Goal: Task Accomplishment & Management: Use online tool/utility

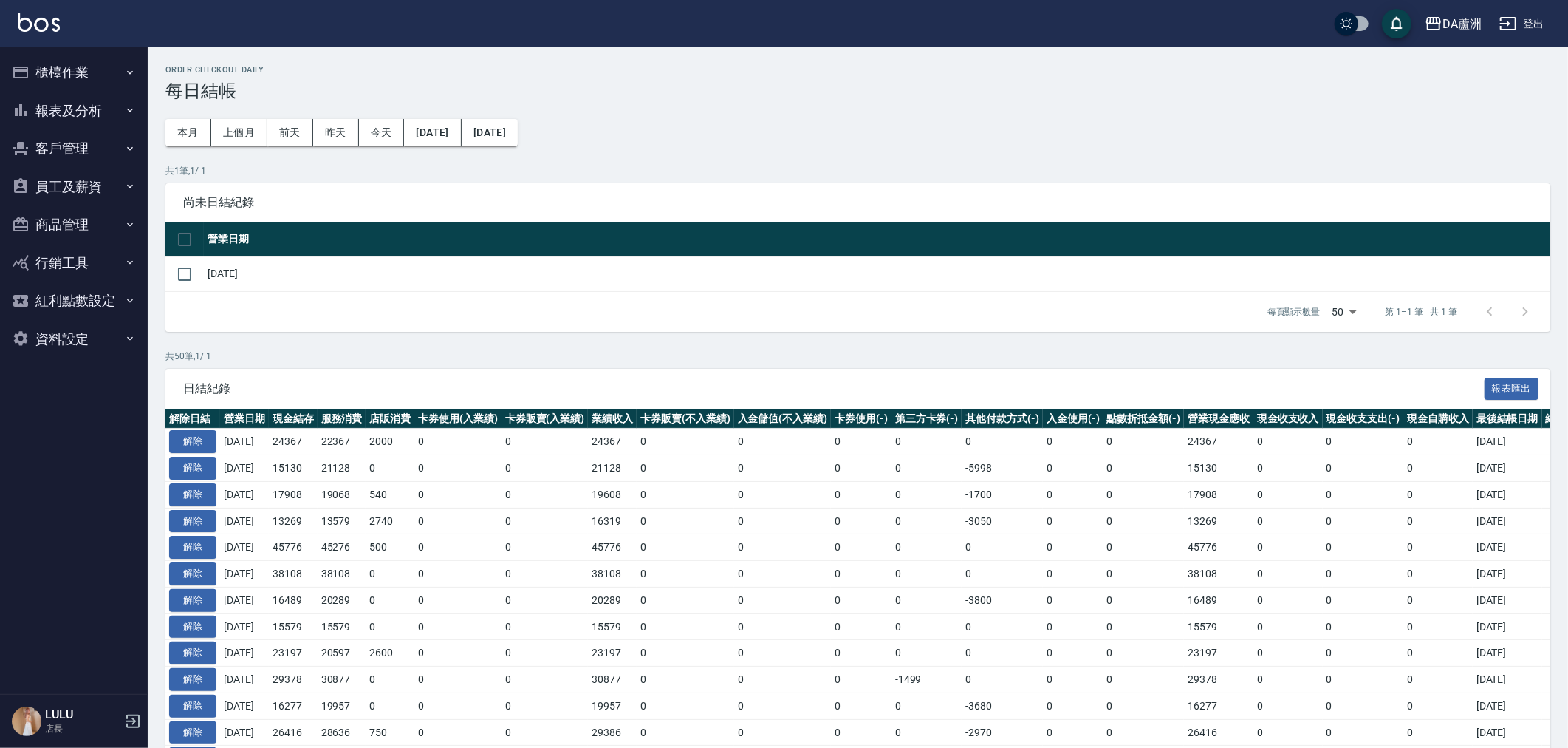
click at [1516, 25] on icon "button" at bounding box center [1508, 23] width 16 height 13
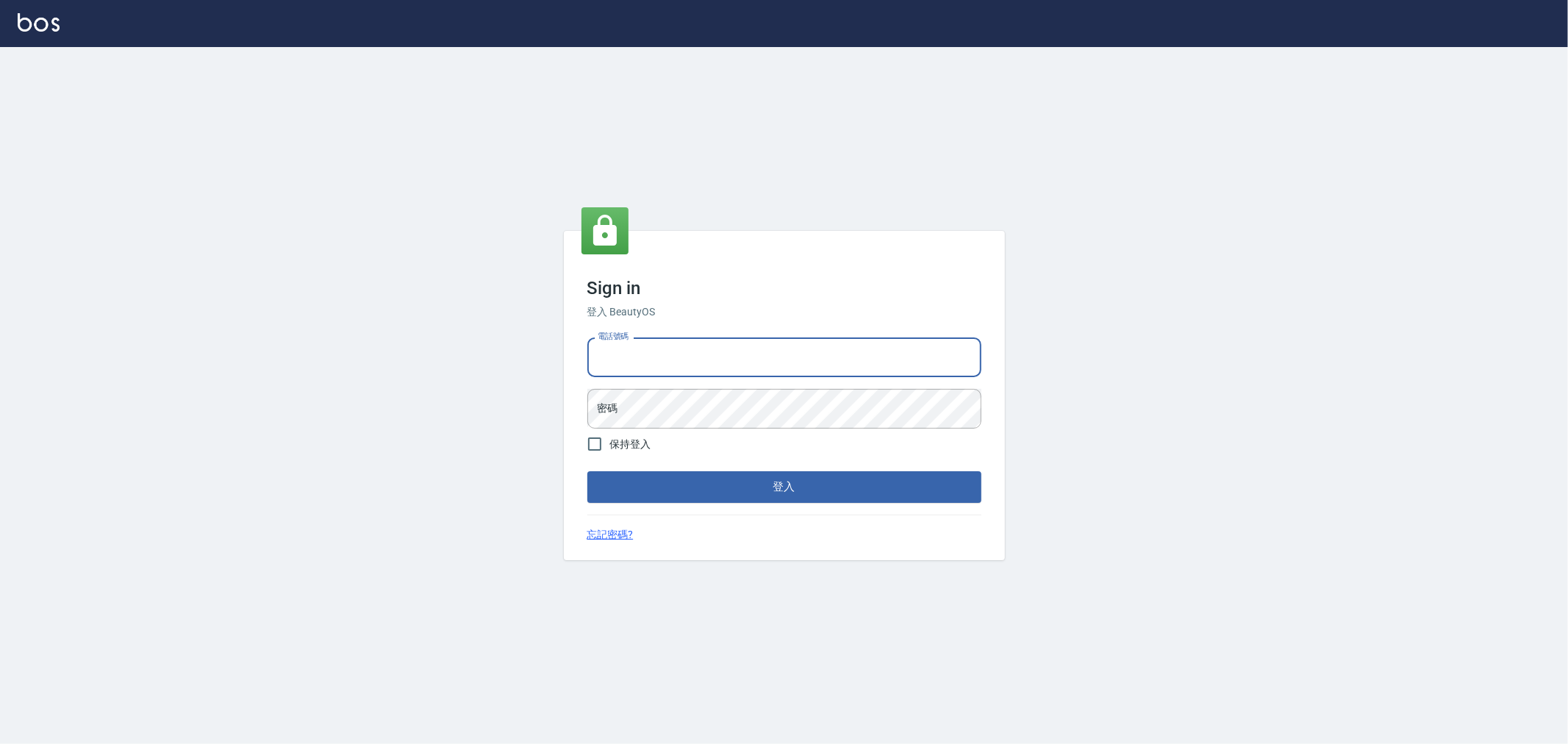
type input "0222886821"
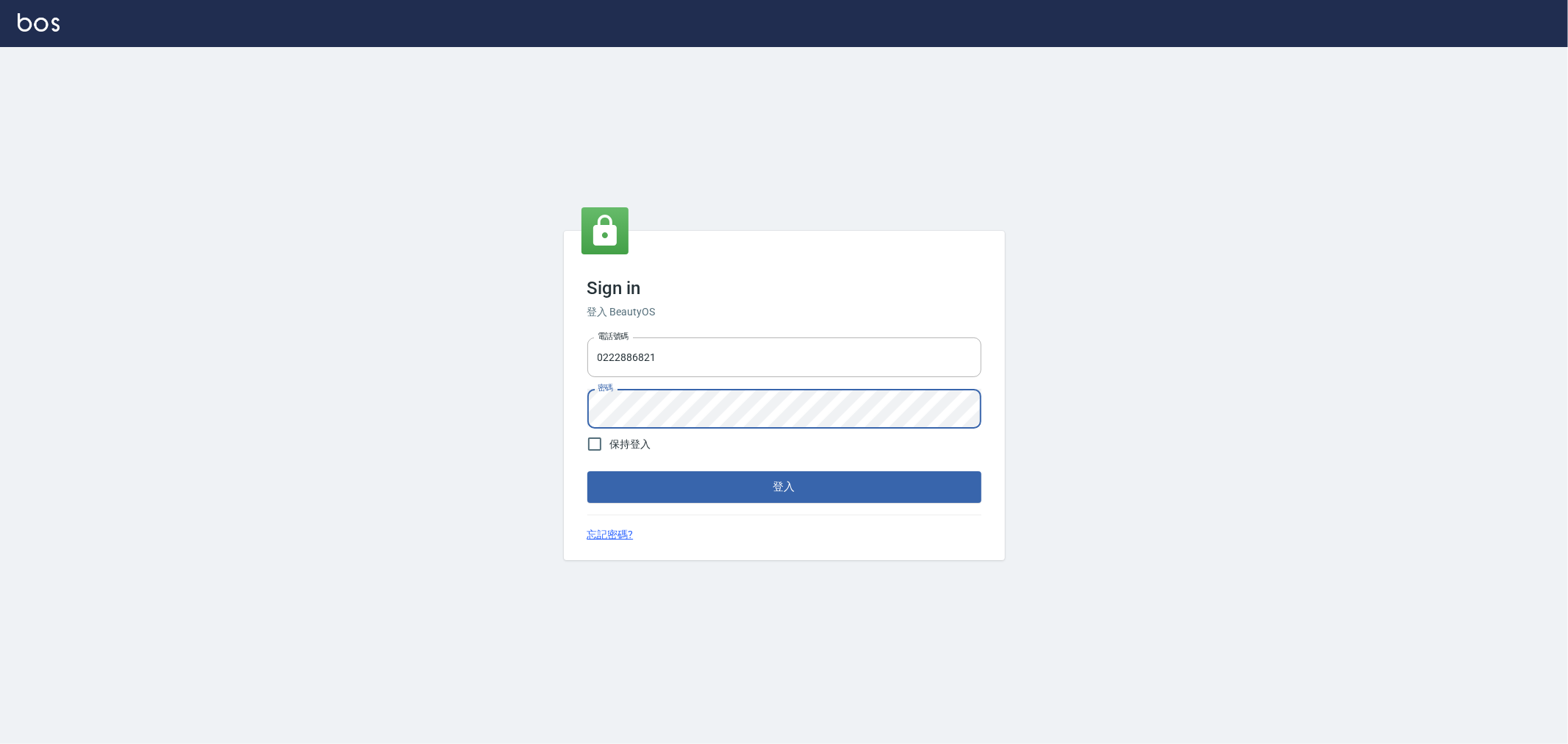
click at [588, 471] on button "登入" at bounding box center [784, 486] width 394 height 31
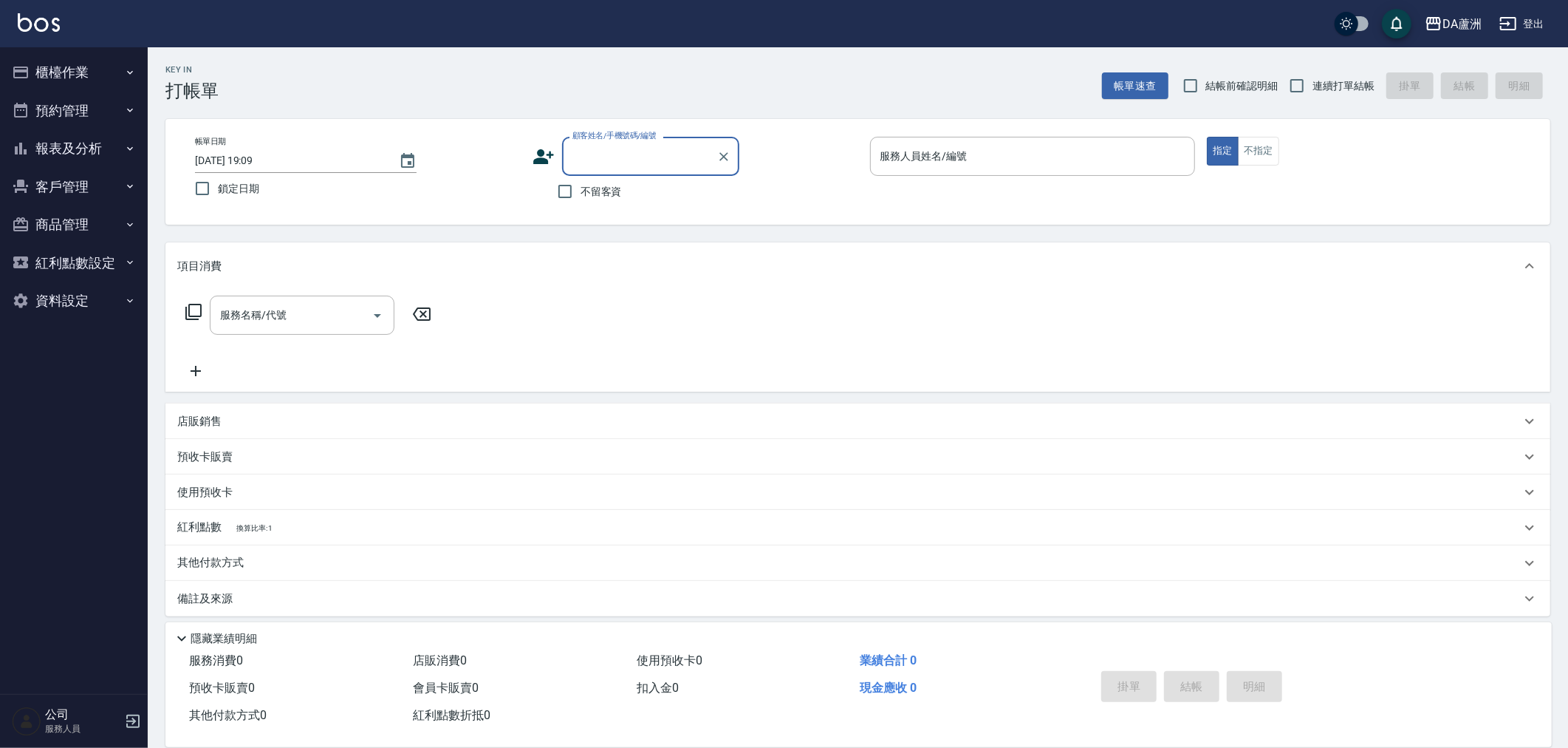
click at [1353, 91] on span "連續打單結帳" at bounding box center [1344, 85] width 62 height 15
click at [1313, 91] on input "連續打單結帳" at bounding box center [1297, 85] width 31 height 31
checkbox input "true"
click at [1256, 78] on span "結帳前確認明細" at bounding box center [1242, 85] width 72 height 15
click at [1206, 77] on input "結帳前確認明細" at bounding box center [1190, 85] width 31 height 31
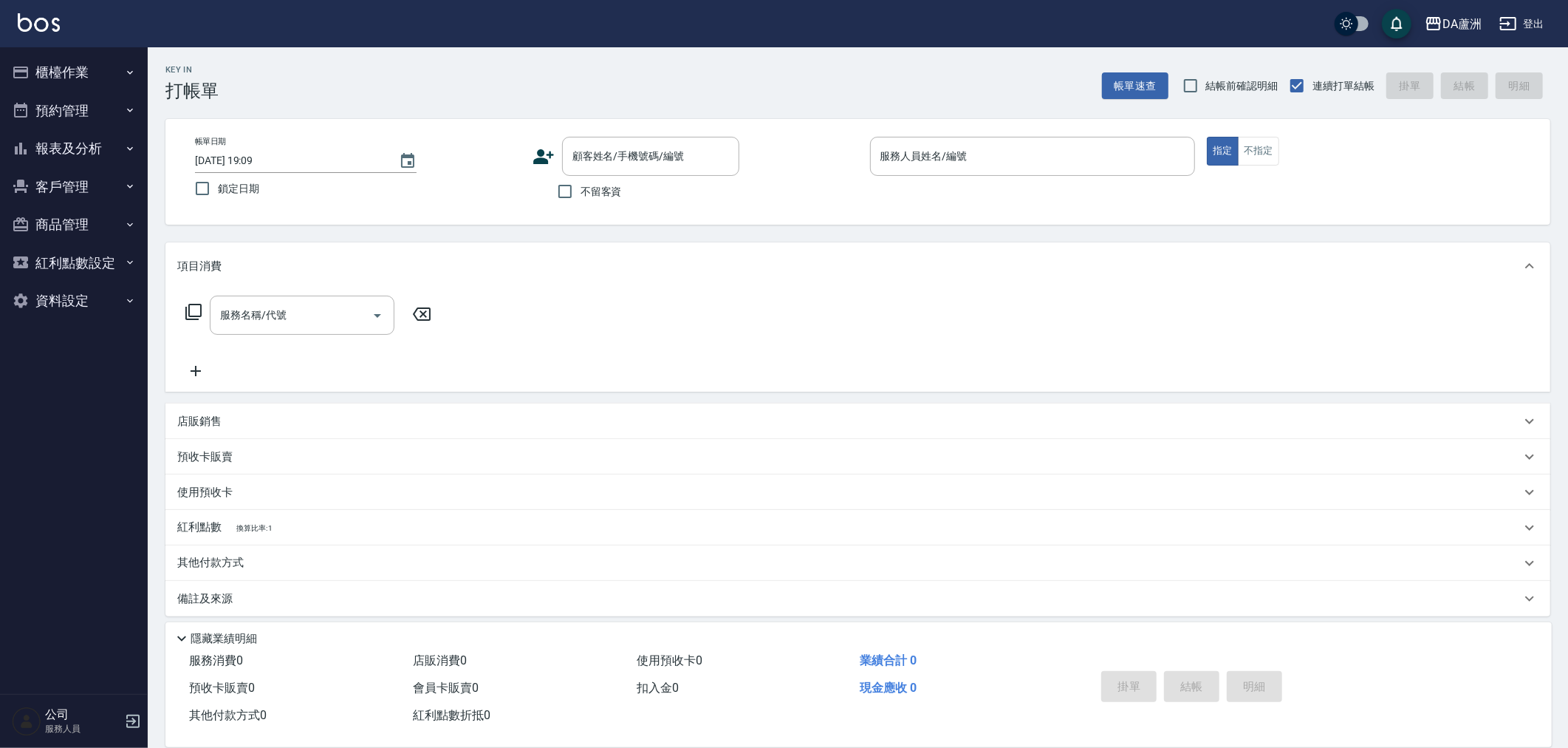
checkbox input "true"
click at [564, 195] on input "不留客資" at bounding box center [565, 191] width 31 height 31
checkbox input "true"
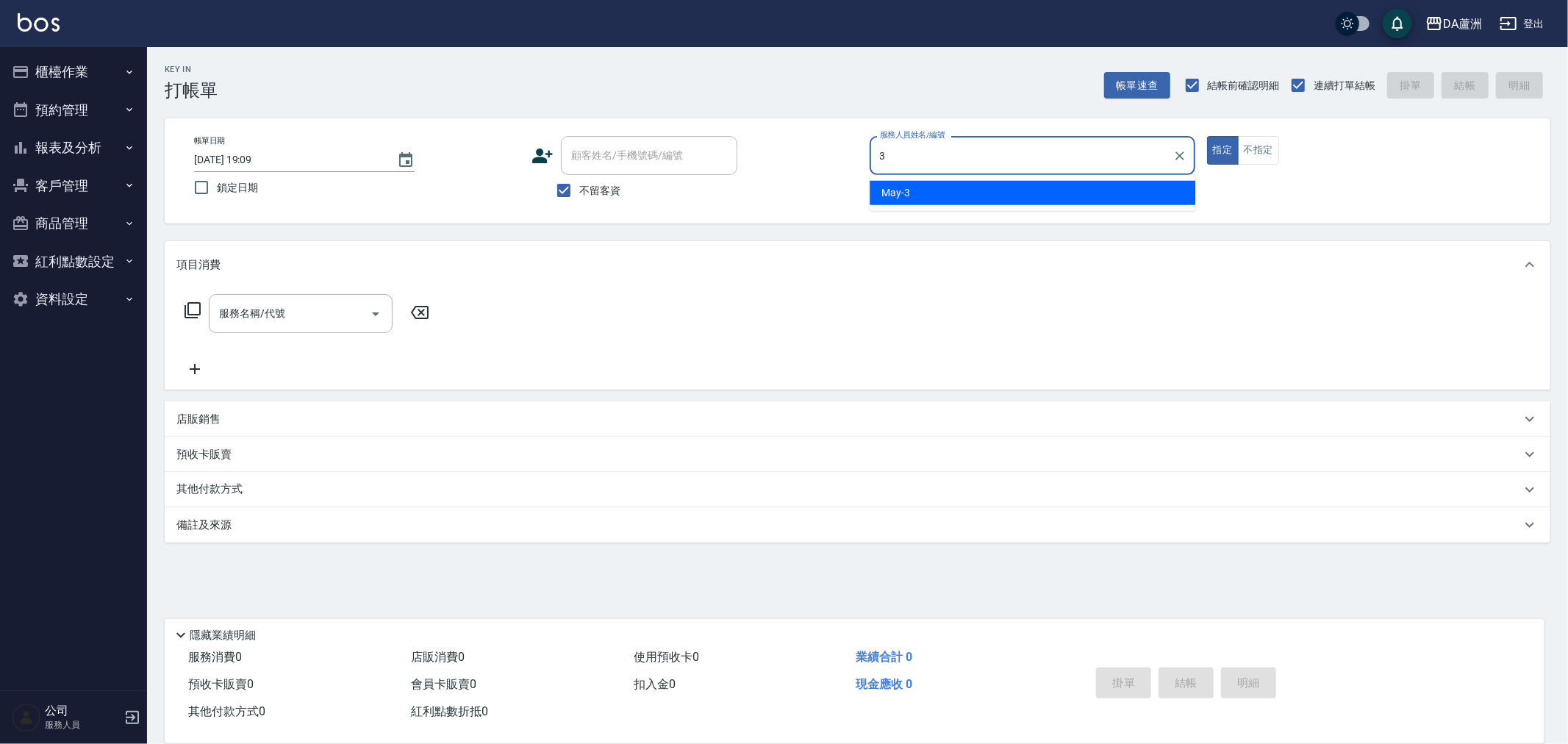
type input "May-3"
type button "true"
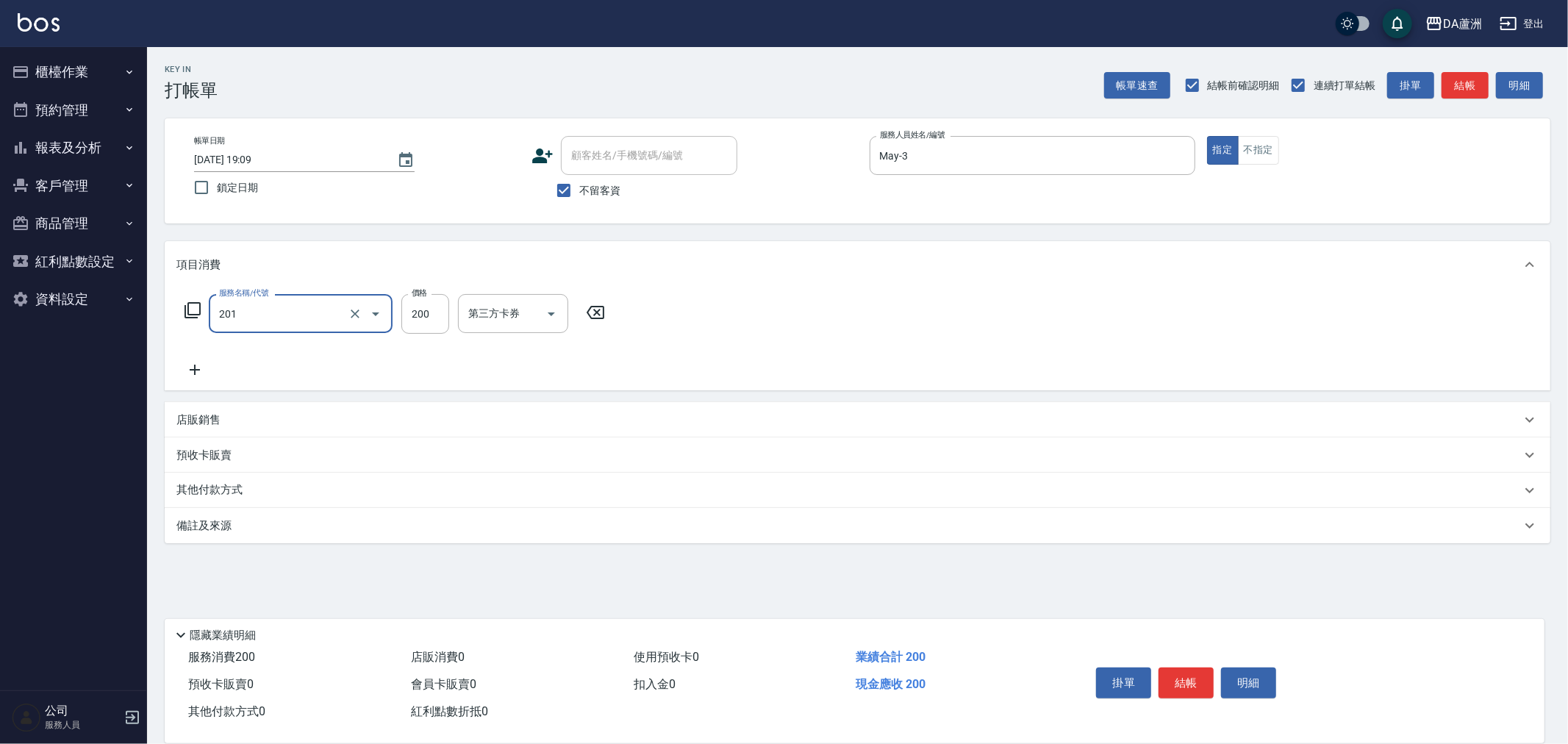
type input "洗髮(201)"
type input "400"
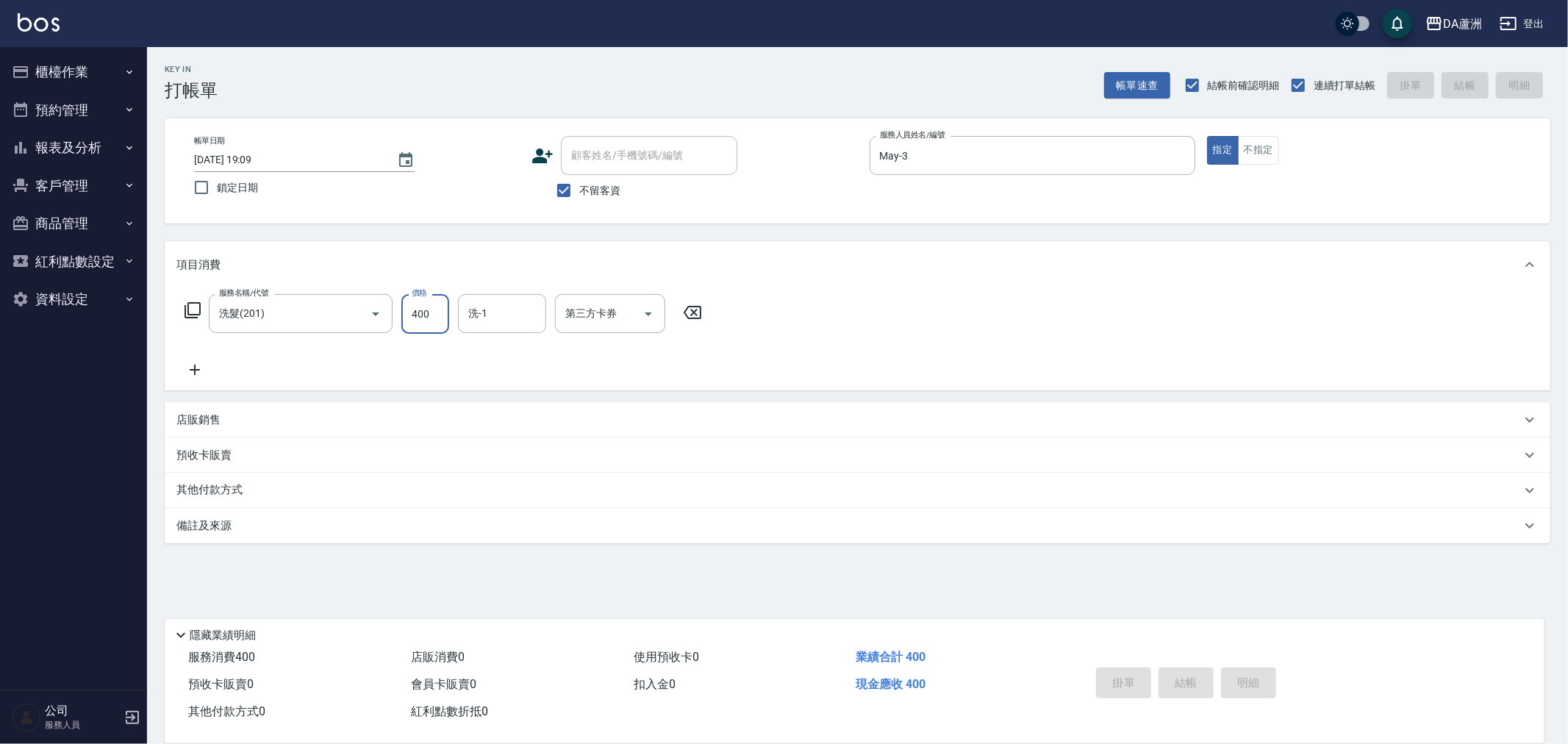
type input "2025/09/19 19:15"
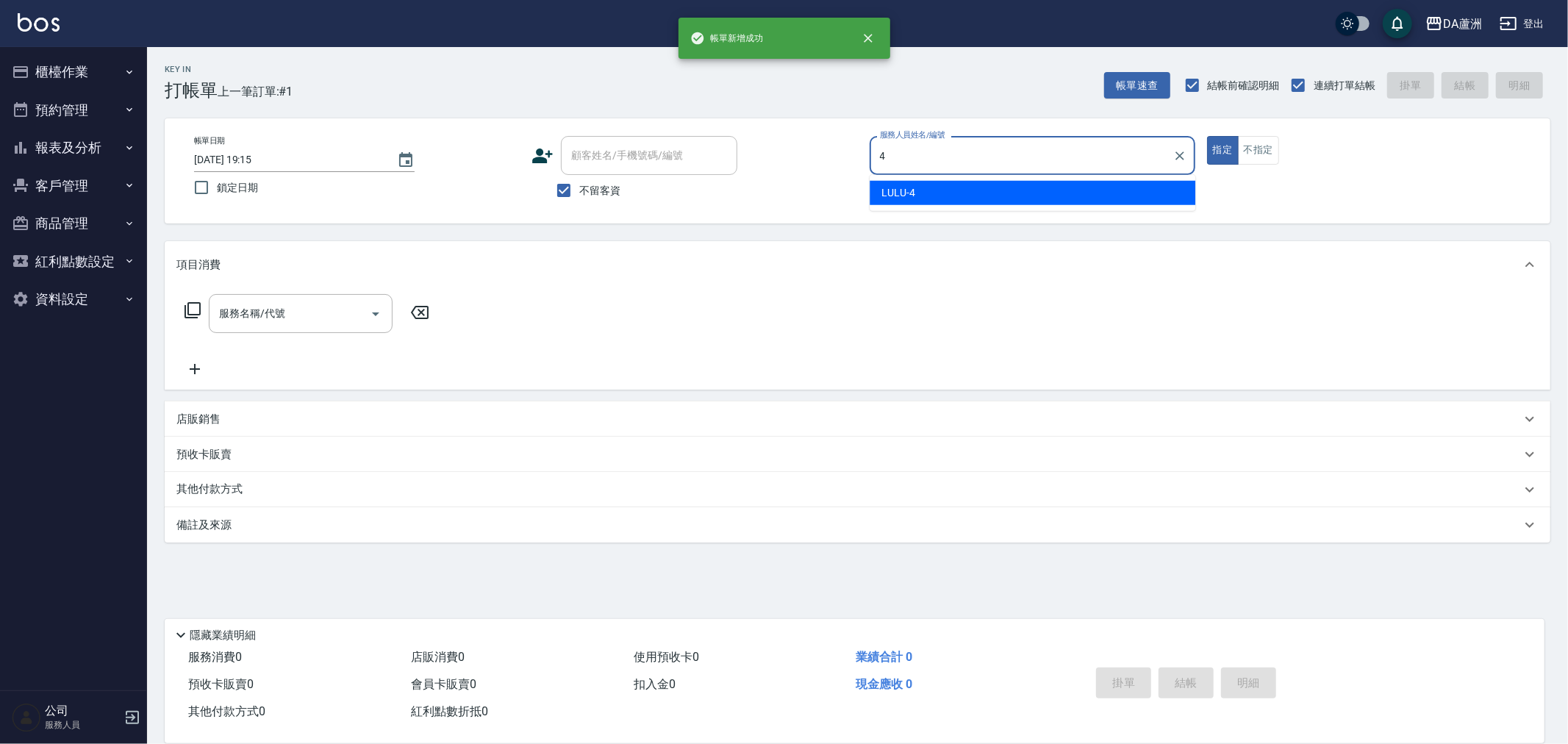
type input "LULU-4"
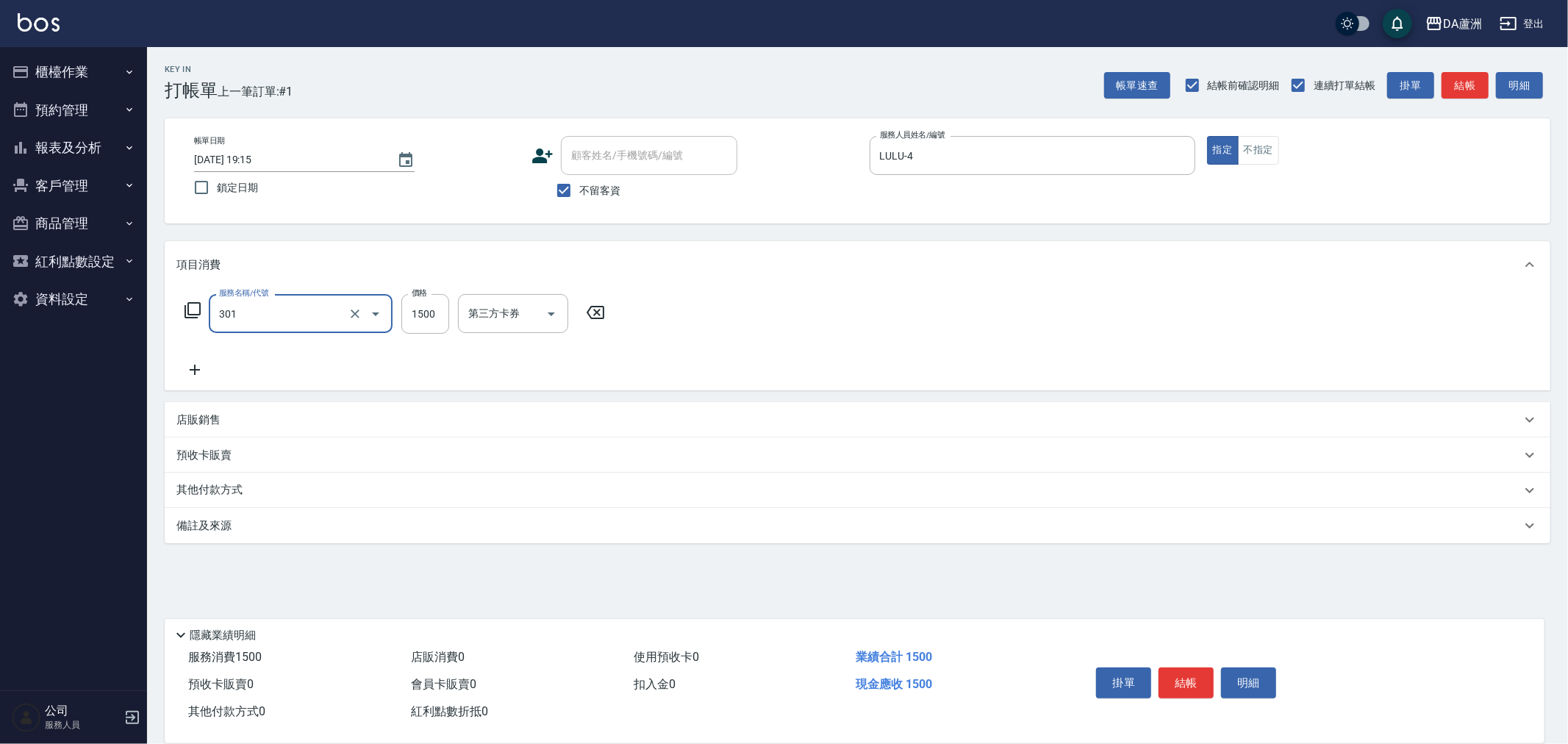
type input "燙髮(301)"
type input "2800"
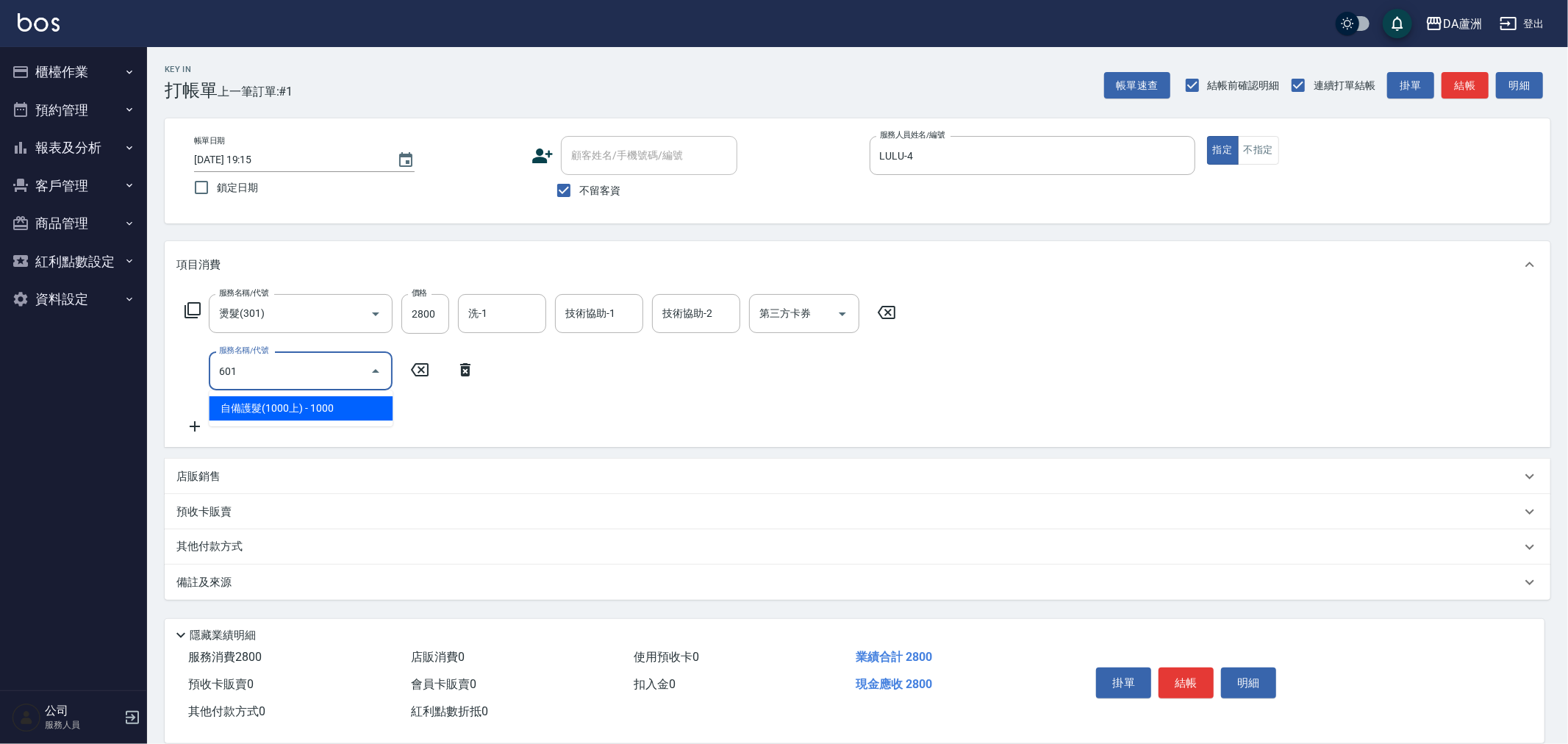
type input "自備護髮(1000上)(601)"
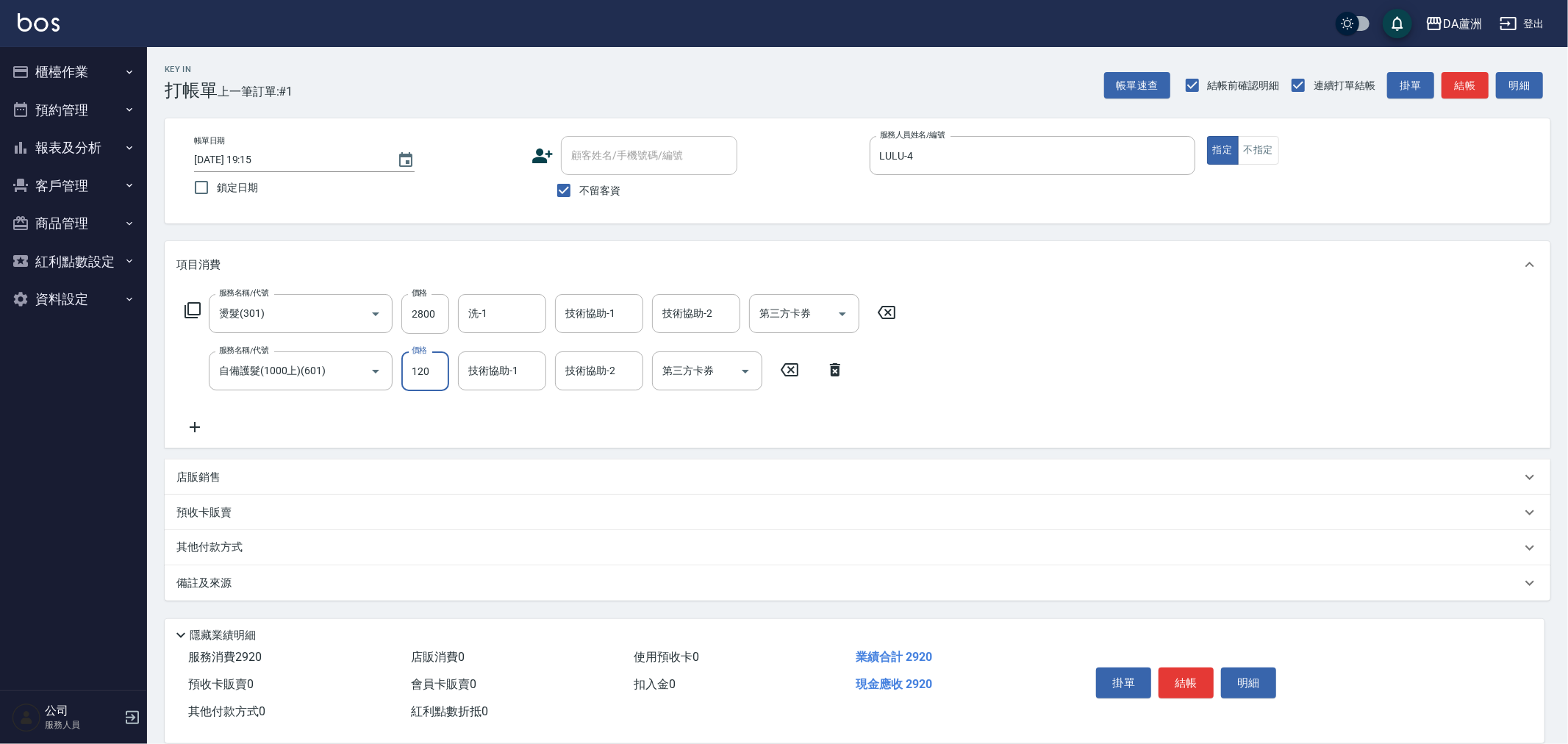
type input "1200"
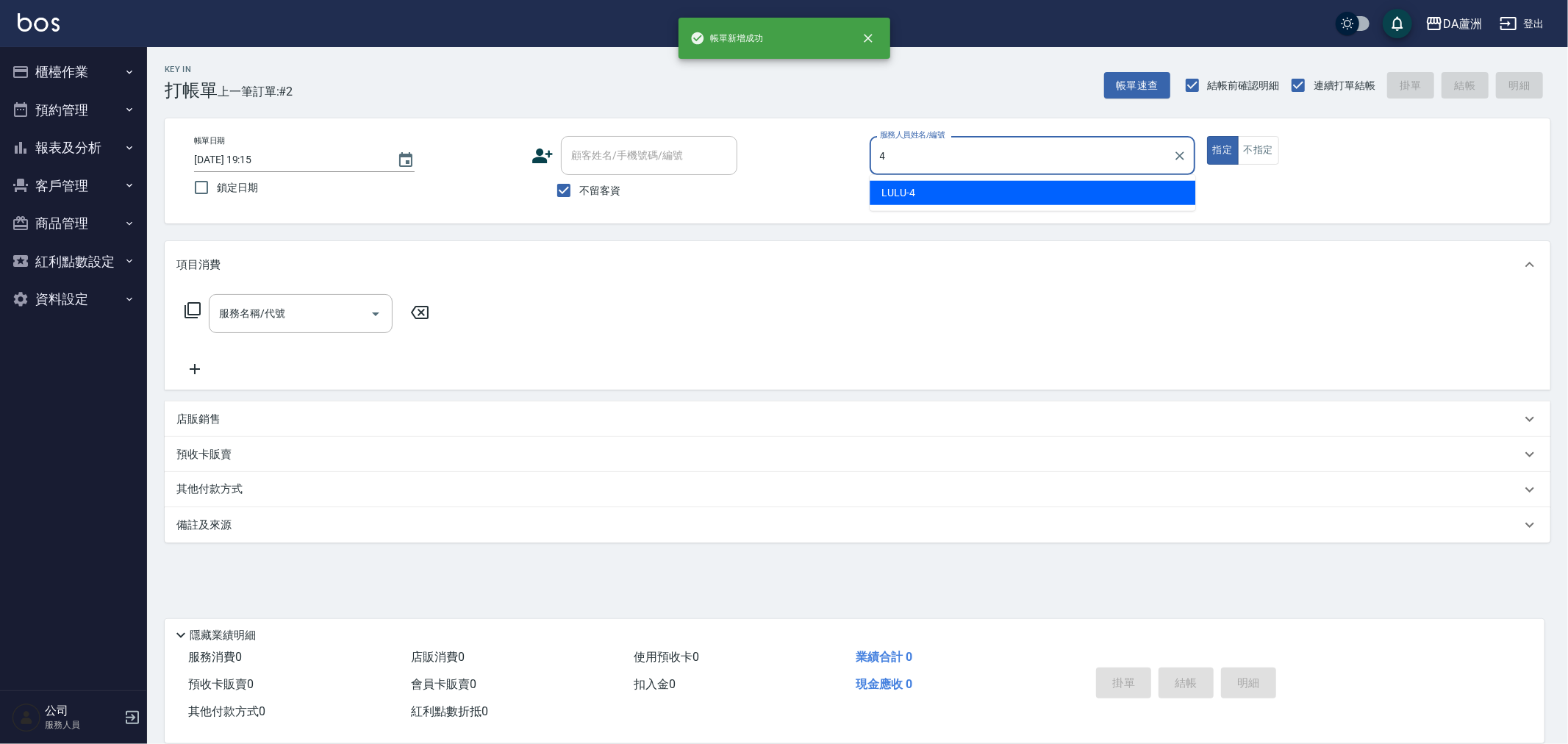
type input "LULU-4"
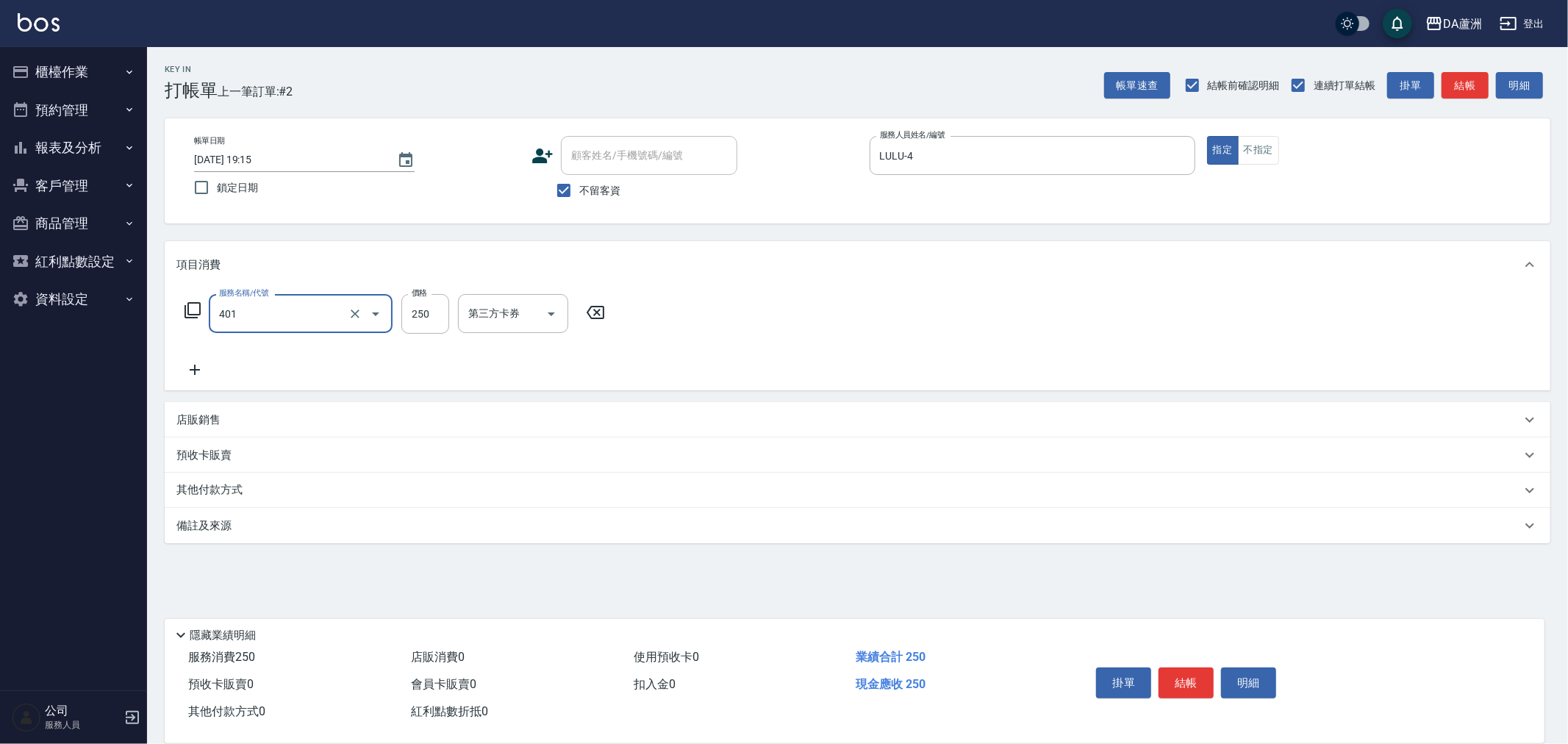
type input "剪髮(401)"
type input "400"
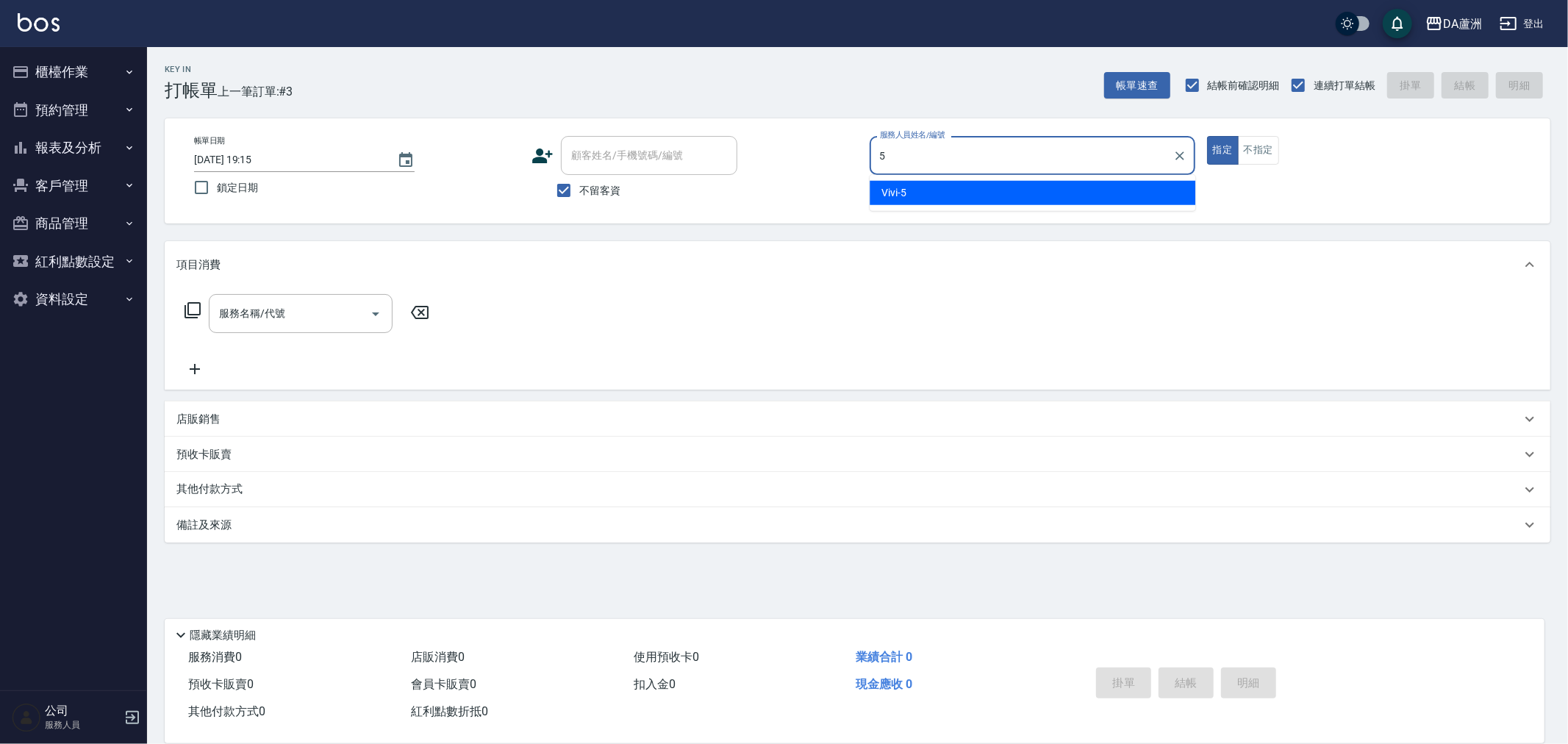
type input "Vivi-5"
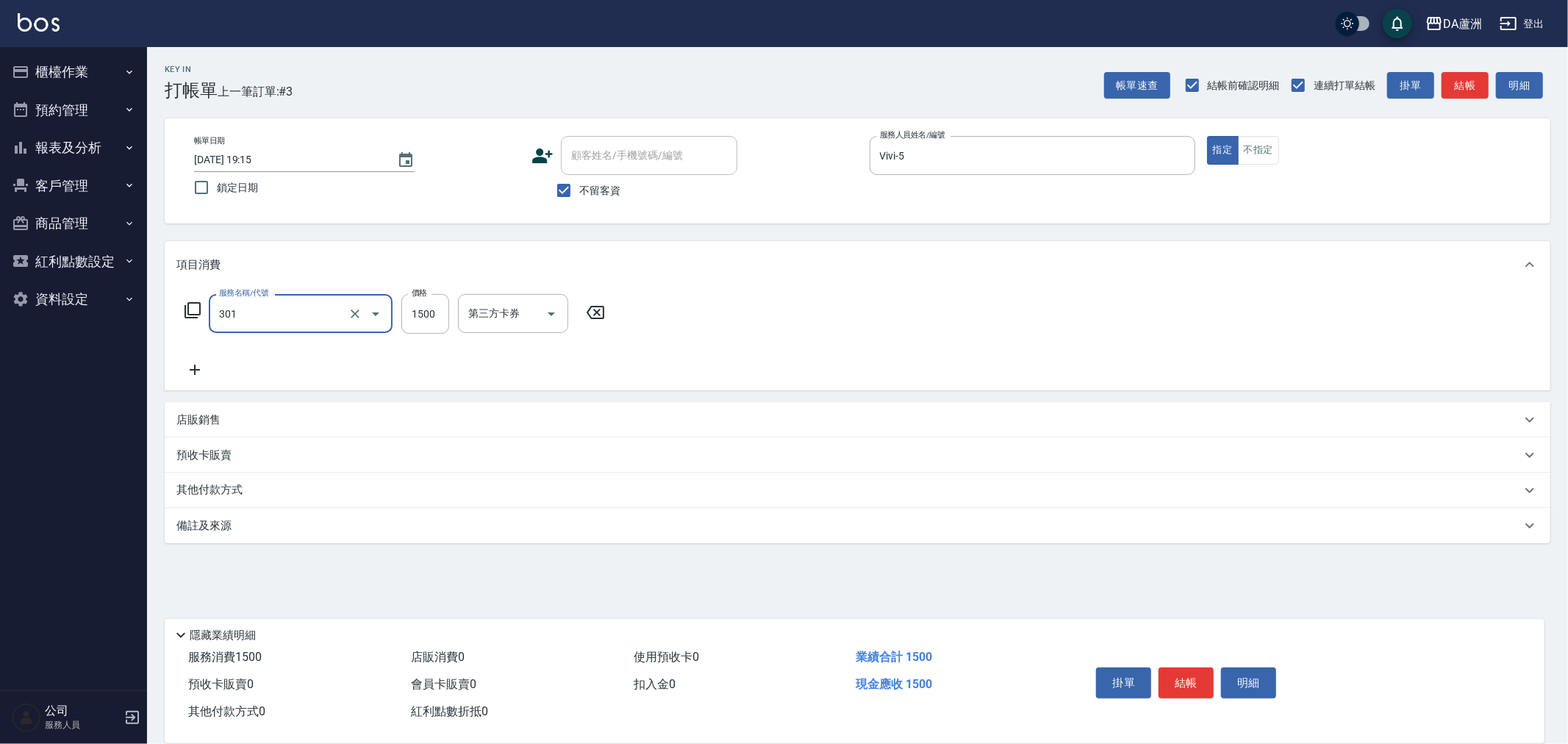
type input "燙髮(301)"
type input "2499"
click at [201, 487] on p "其他付款方式" at bounding box center [212, 490] width 73 height 16
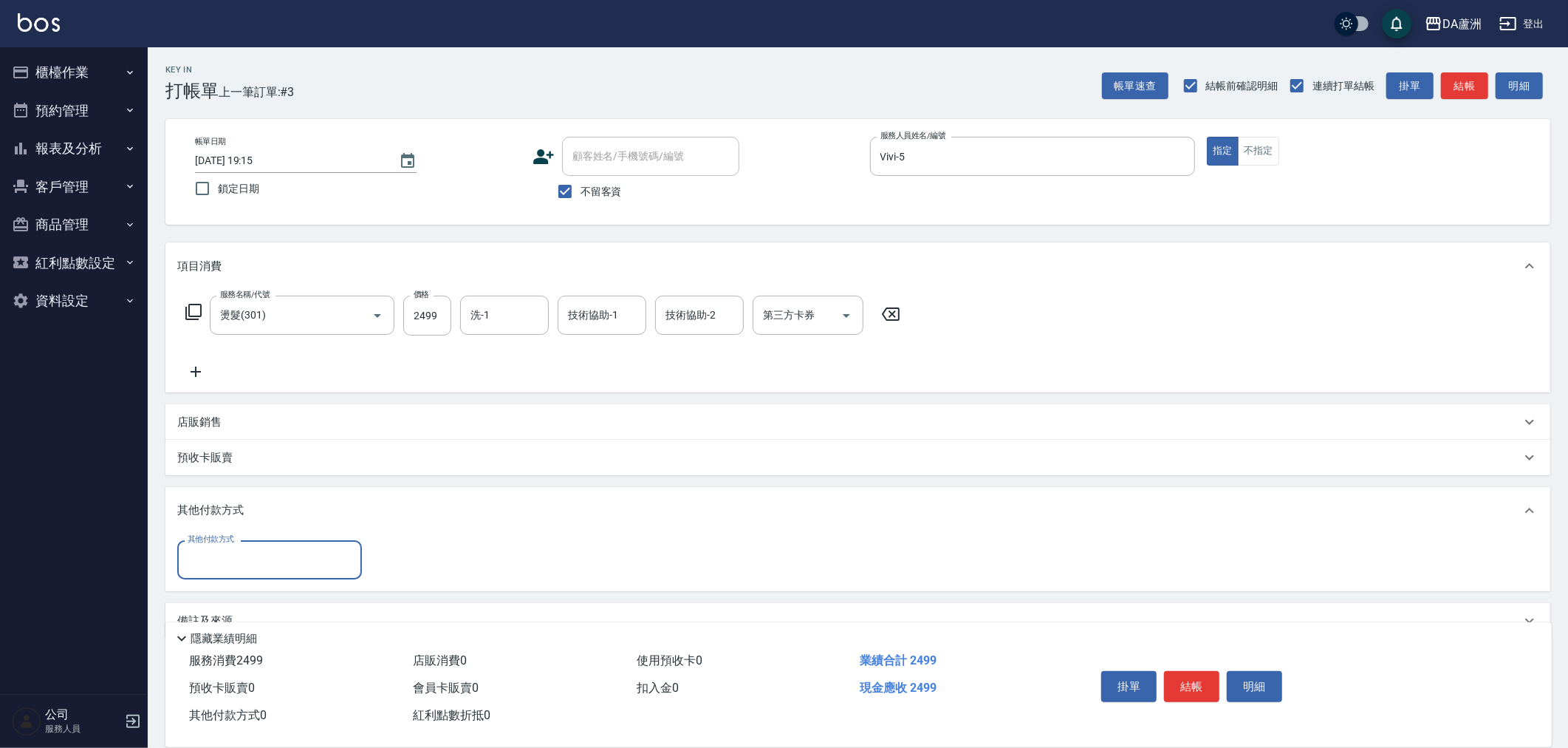
scroll to position [31, 0]
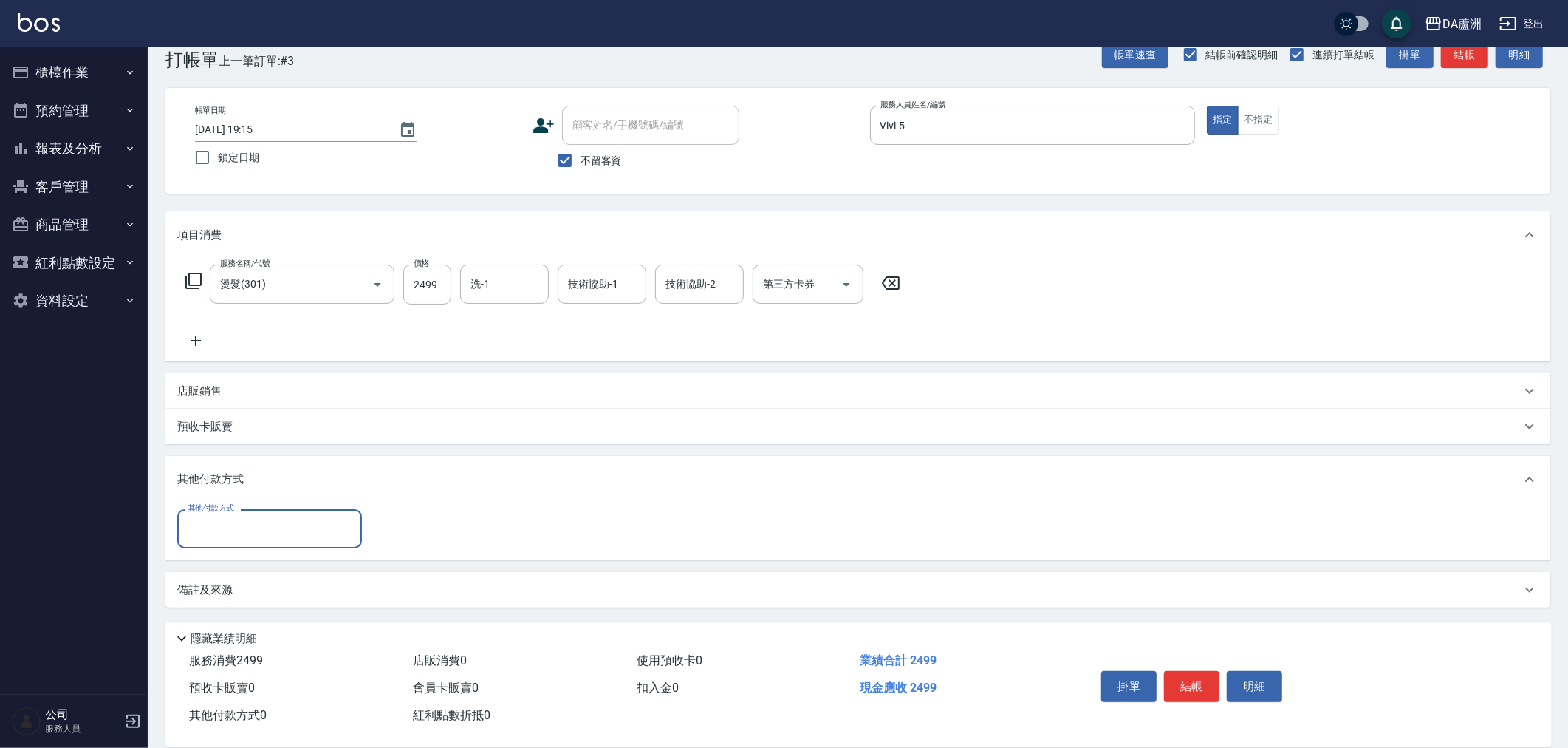
click at [290, 523] on input "其他付款方式" at bounding box center [269, 528] width 172 height 26
click at [238, 657] on span "信用卡" at bounding box center [269, 664] width 185 height 24
type input "信用卡"
click at [392, 527] on input "0" at bounding box center [426, 528] width 111 height 40
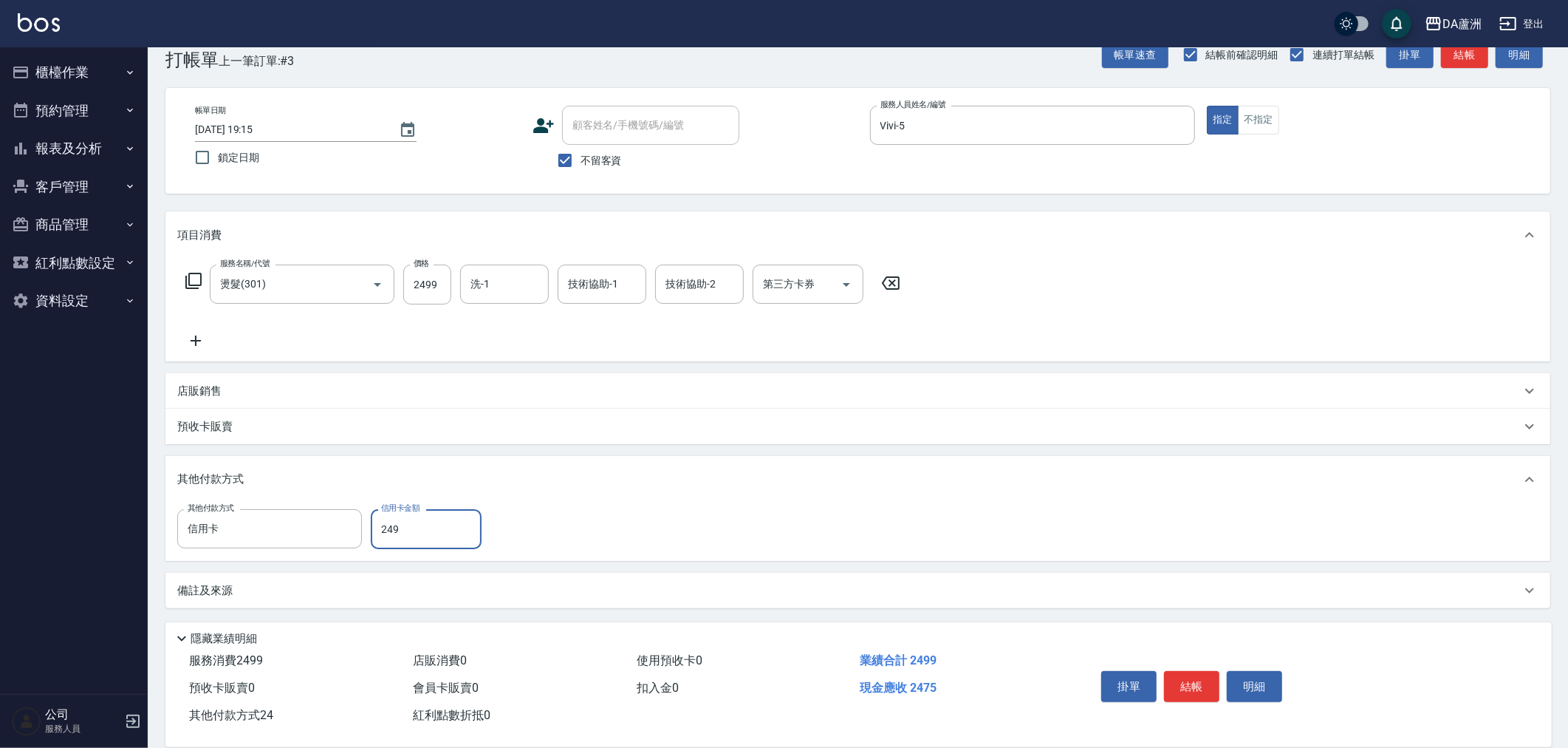
type input "2499"
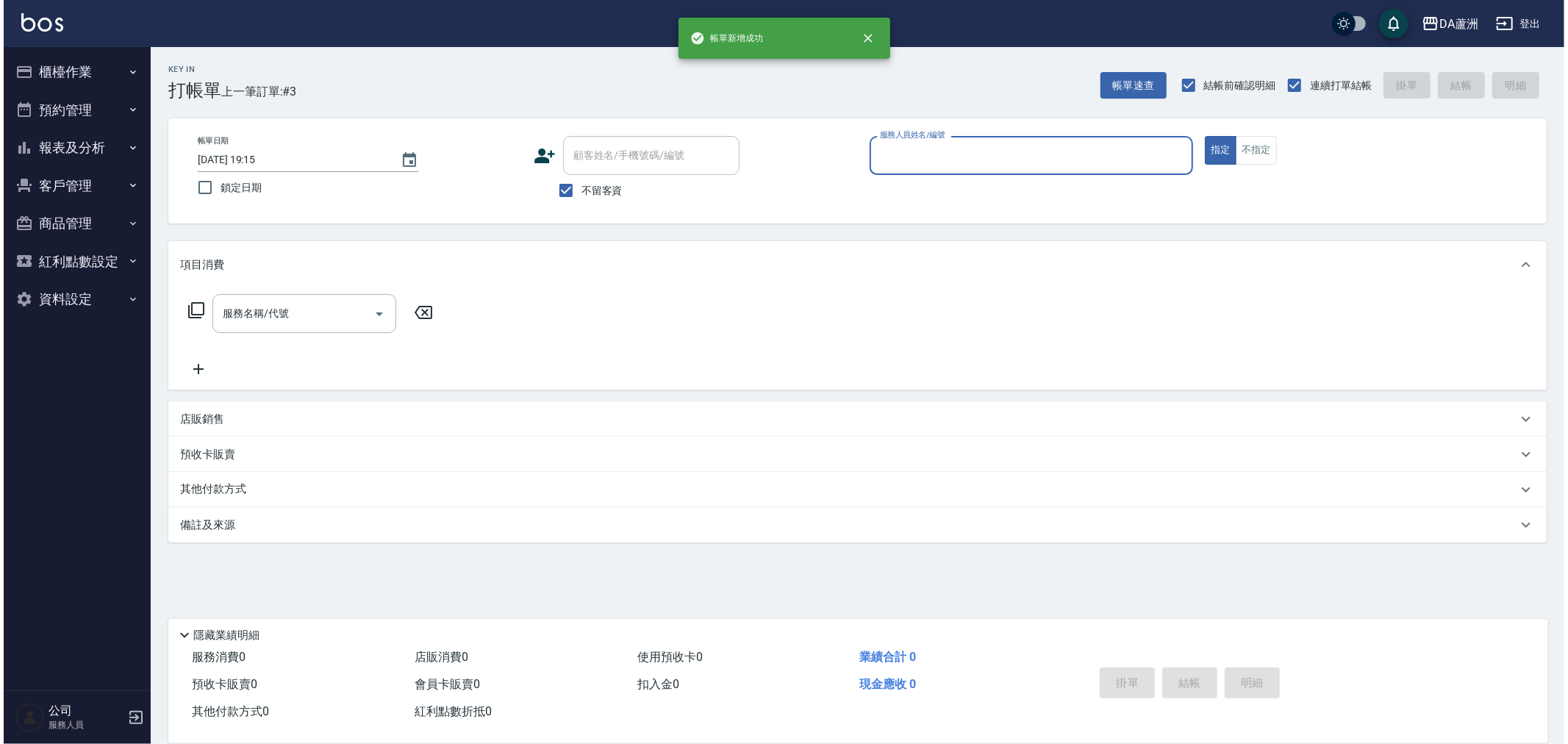
scroll to position [0, 0]
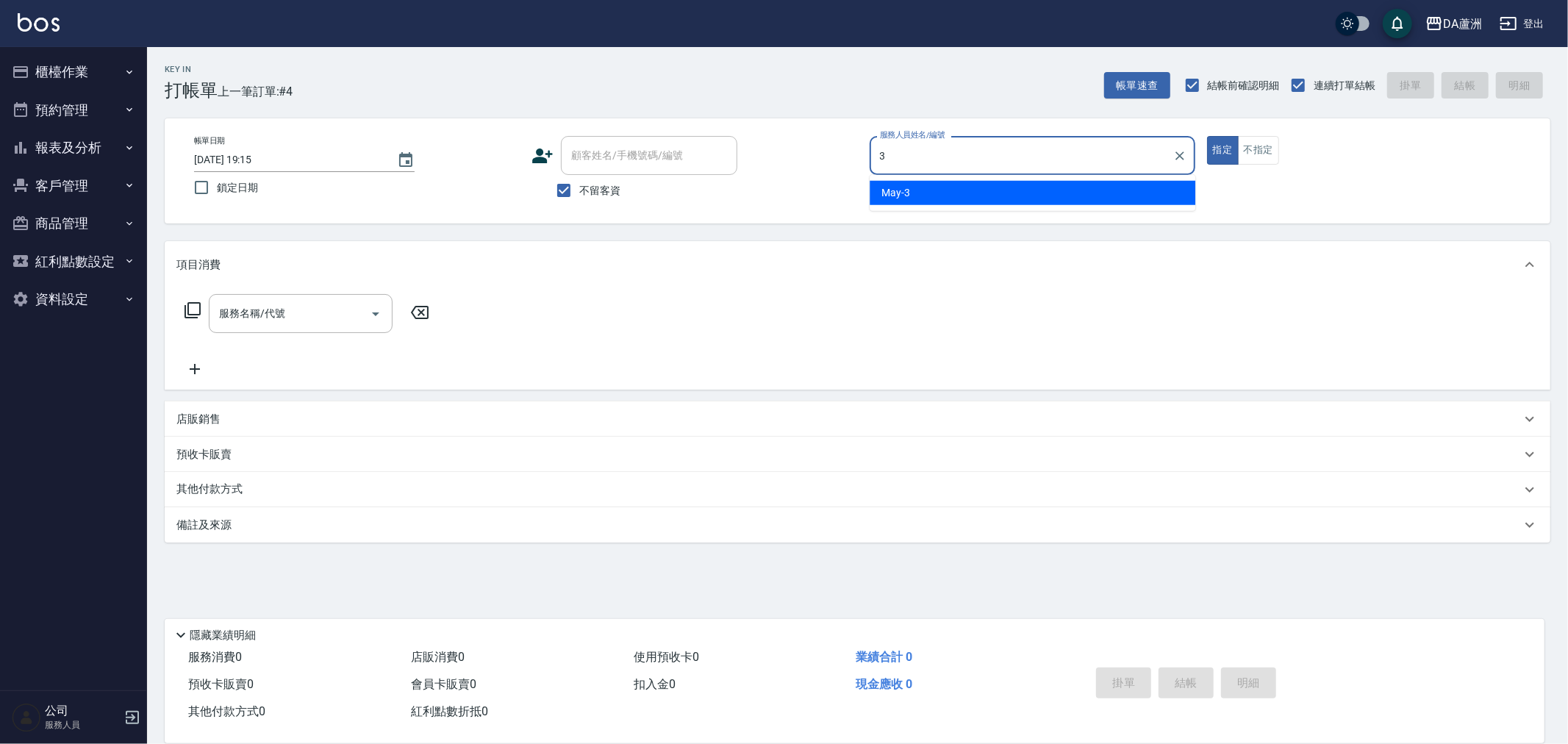
type input "May-3"
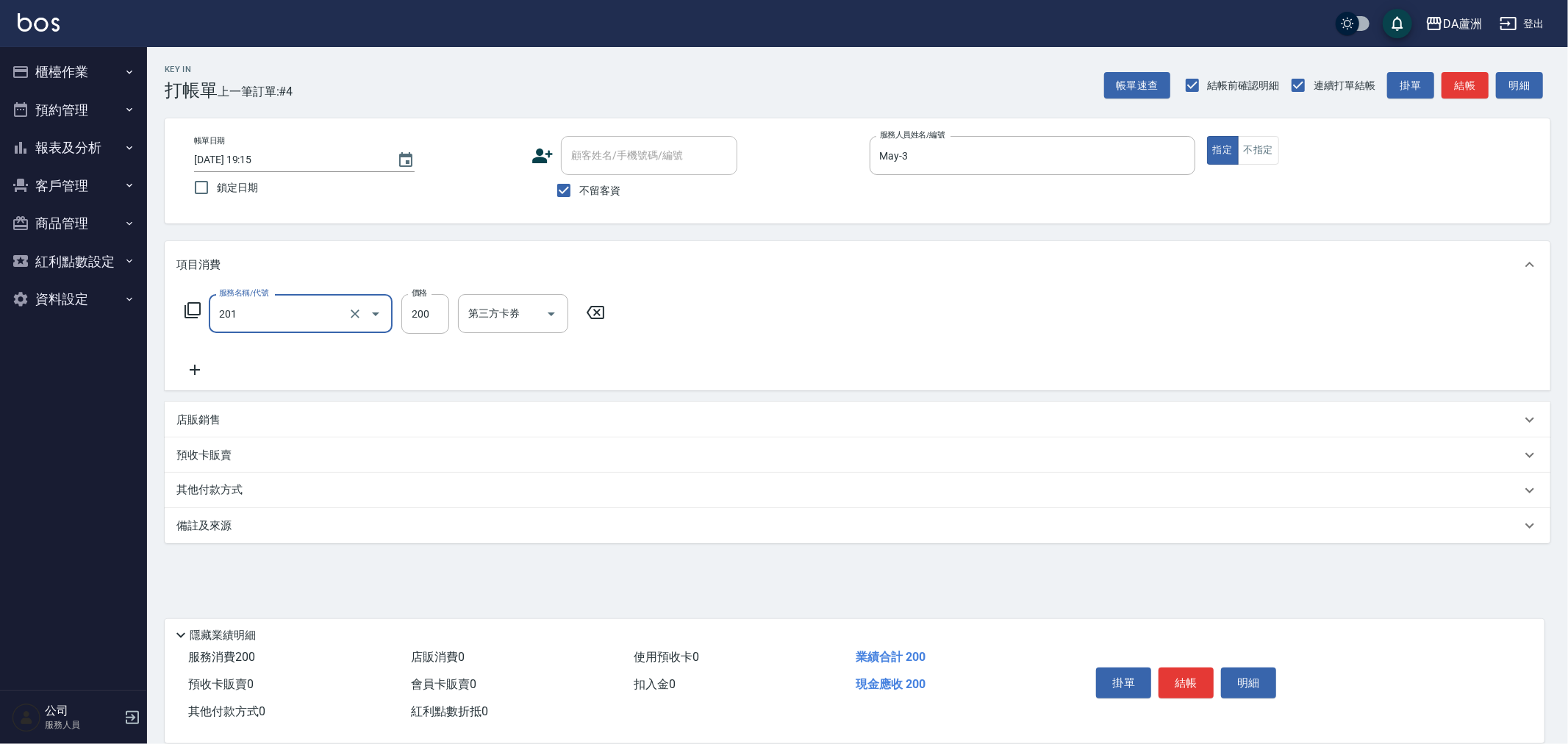
type input "洗髮(201)"
type input "葉芯妤-30"
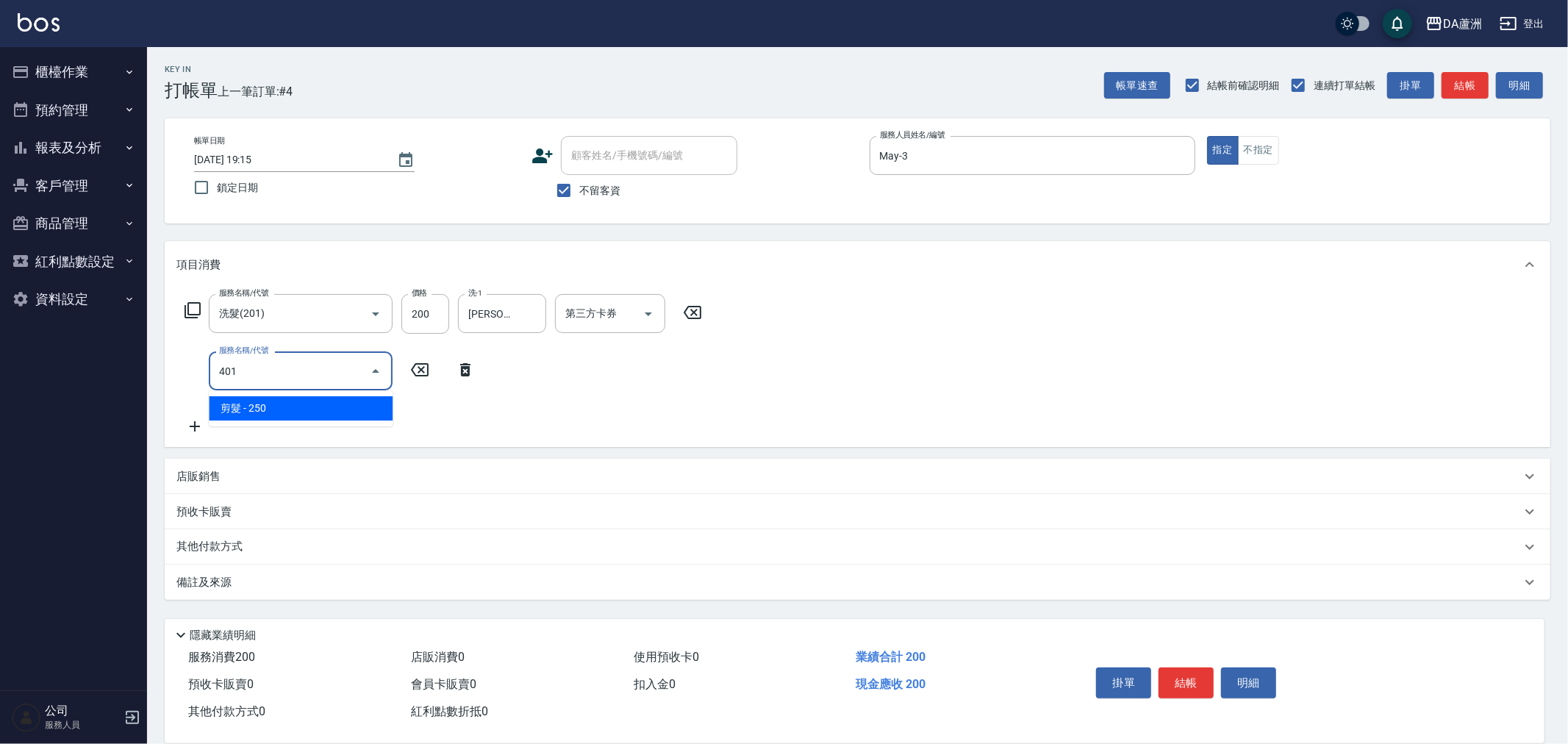
type input "剪髮(401)"
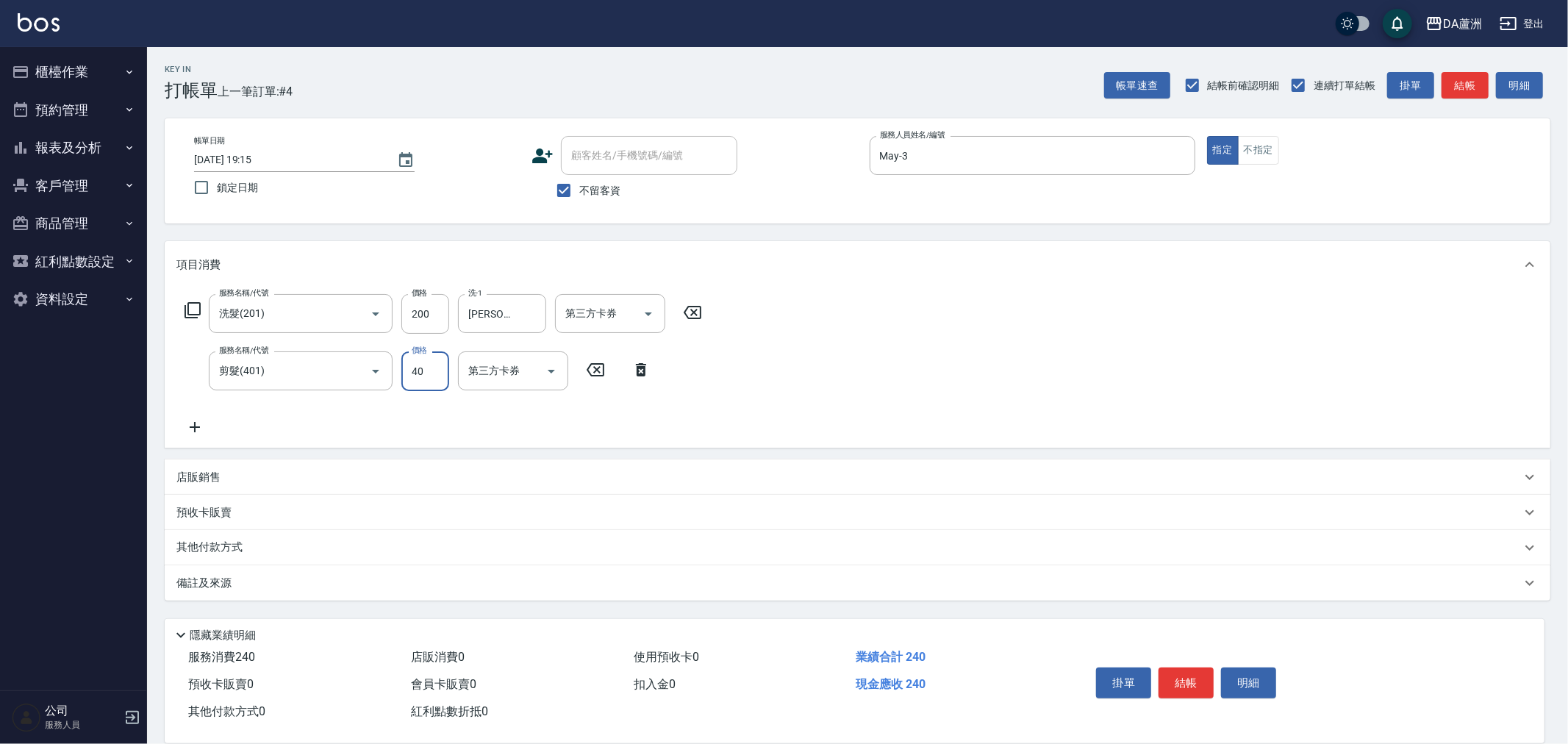
type input "400"
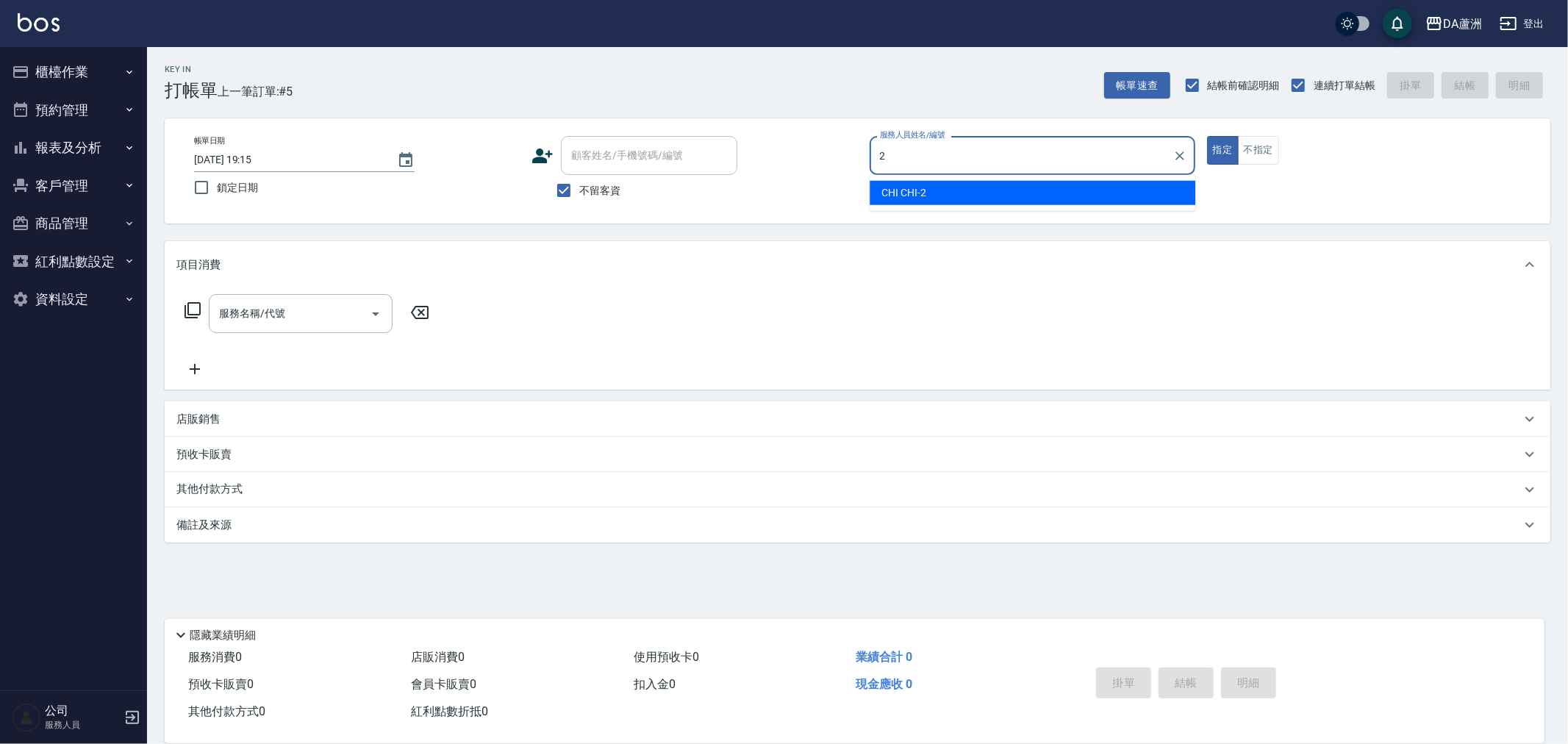
type input "CHI CHI-2"
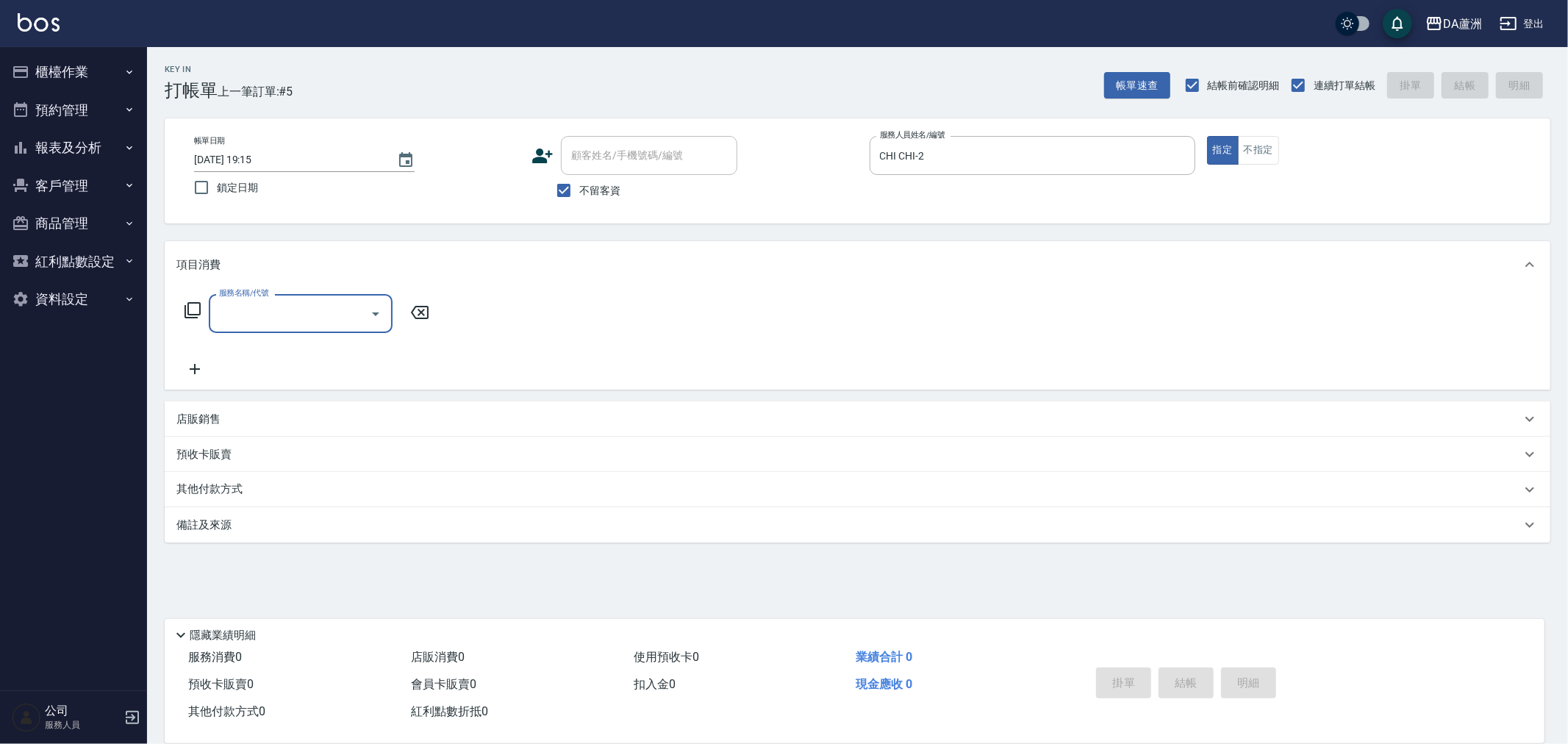
click at [211, 418] on p "店販銷售" at bounding box center [198, 418] width 44 height 15
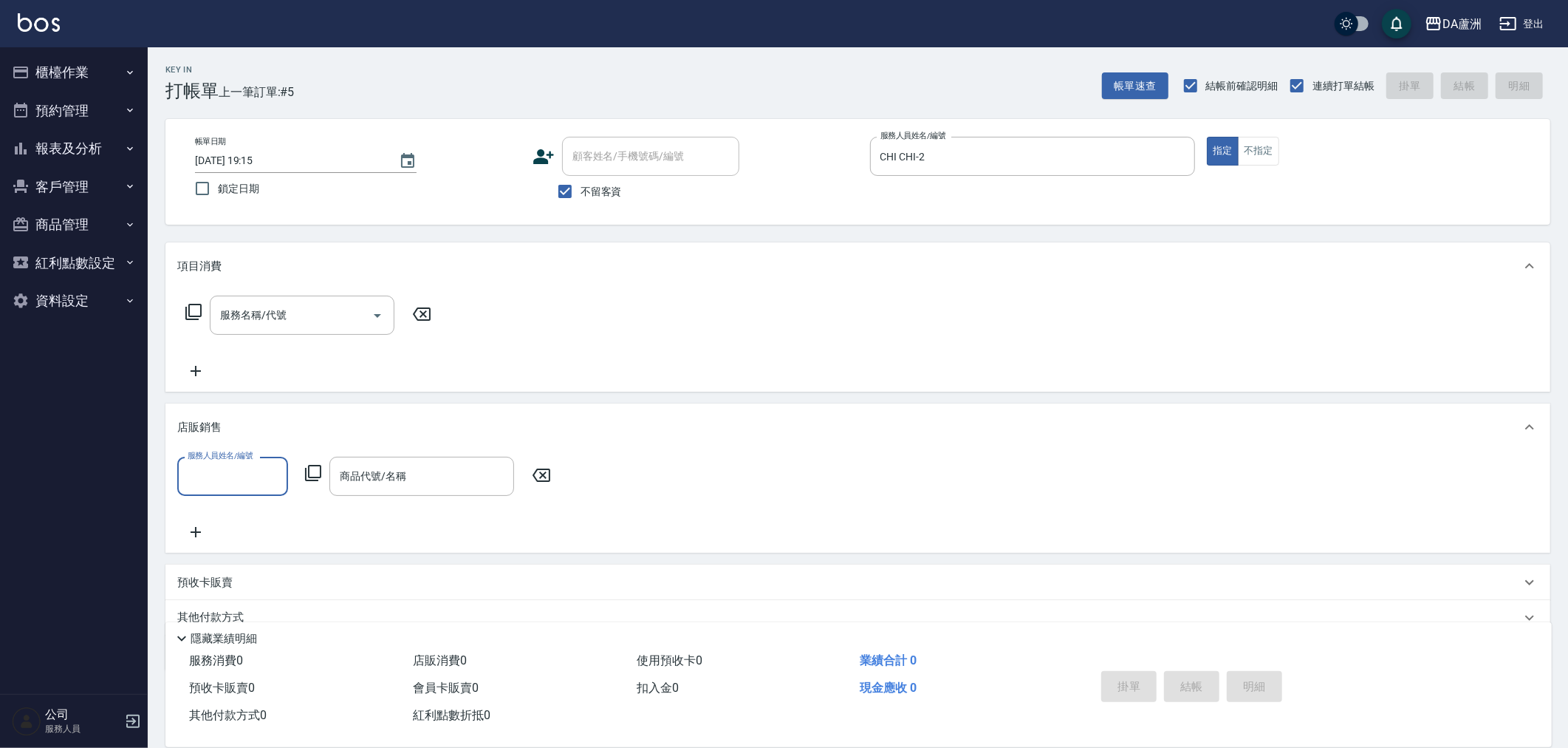
click at [216, 463] on input "服務人員姓名/編號" at bounding box center [233, 476] width 98 height 26
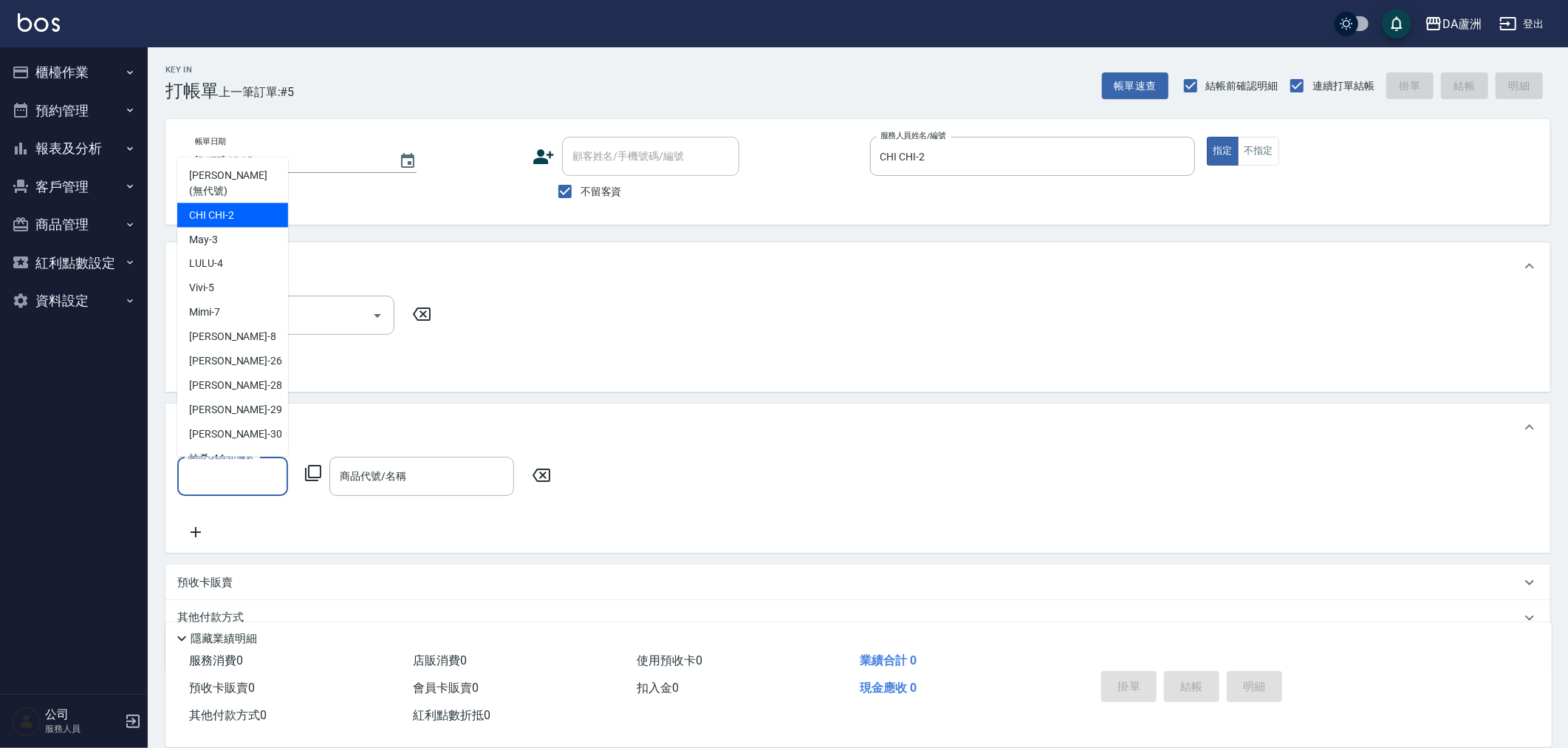
click at [233, 207] on div "CHI CHI -2" at bounding box center [232, 214] width 111 height 24
type input "CHI CHI-2"
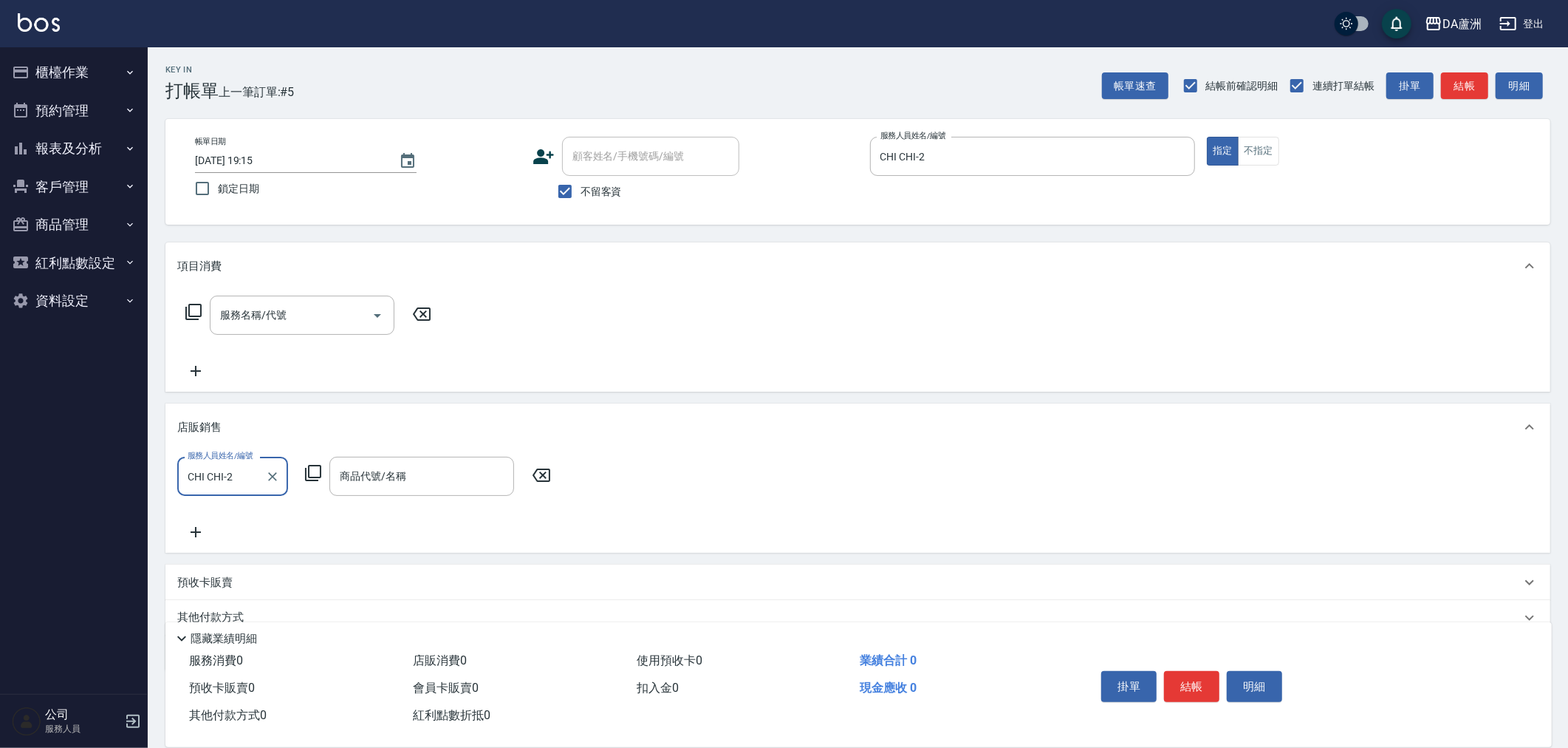
click at [308, 474] on icon at bounding box center [313, 473] width 18 height 18
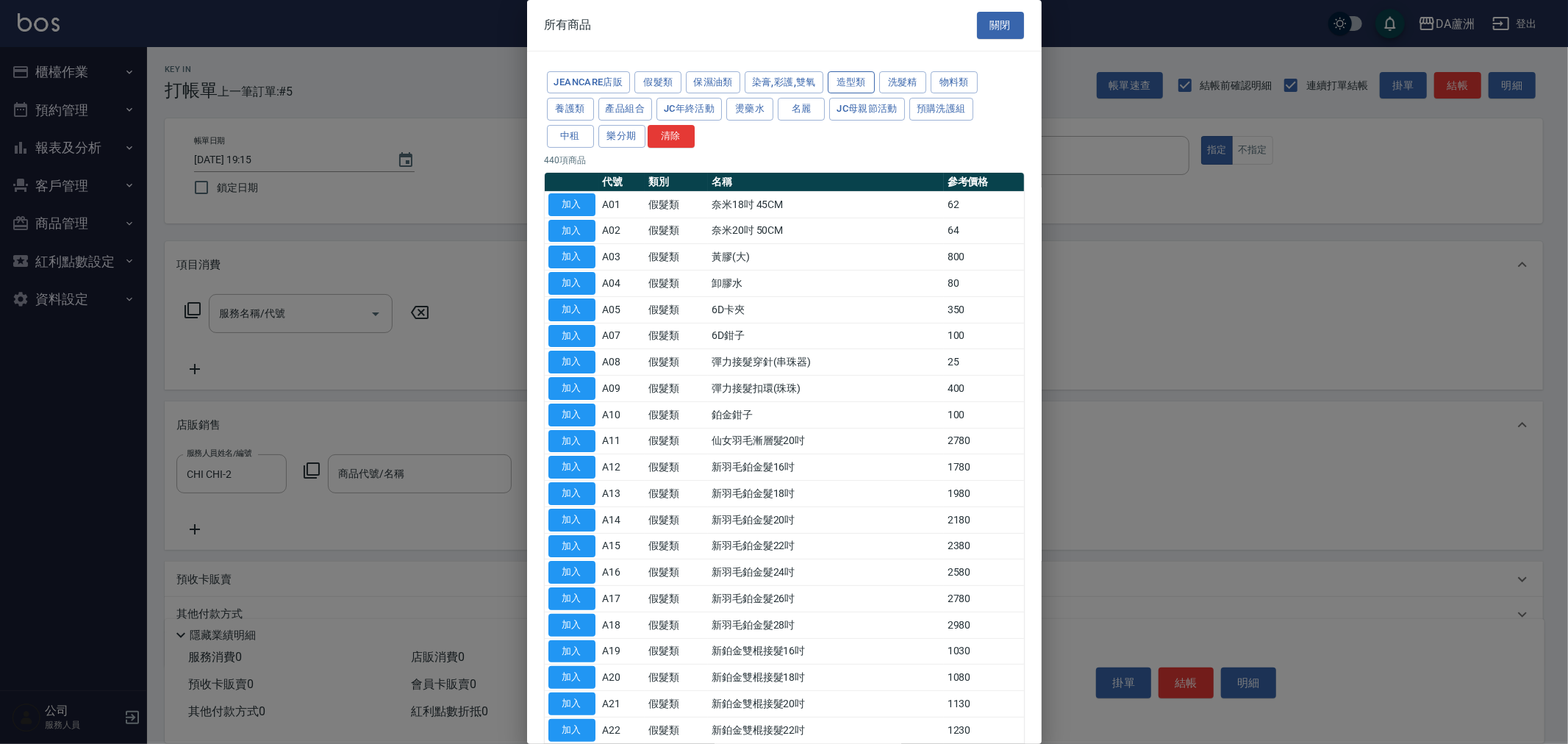
click at [861, 81] on button "造型類" at bounding box center [850, 83] width 47 height 23
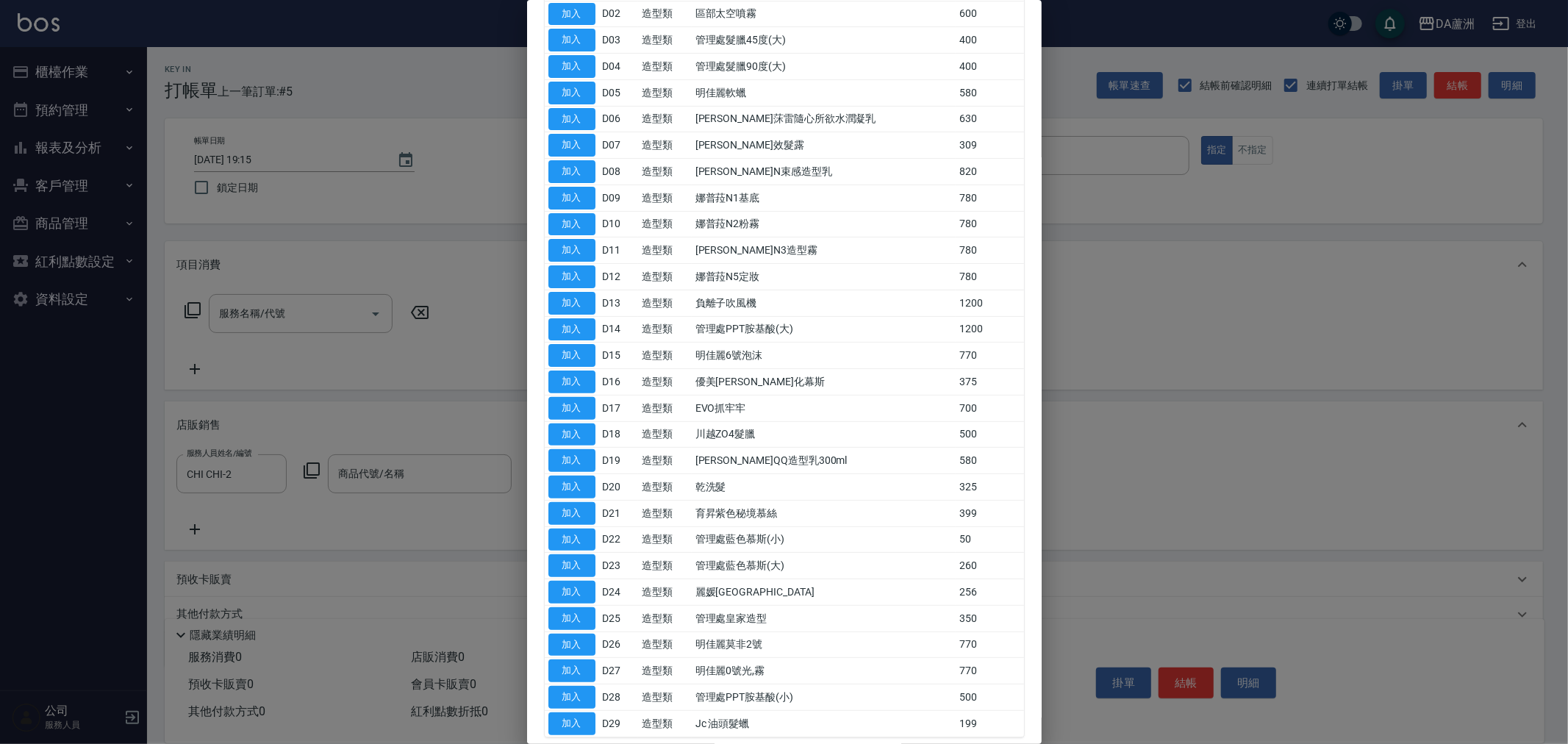
scroll to position [245, 0]
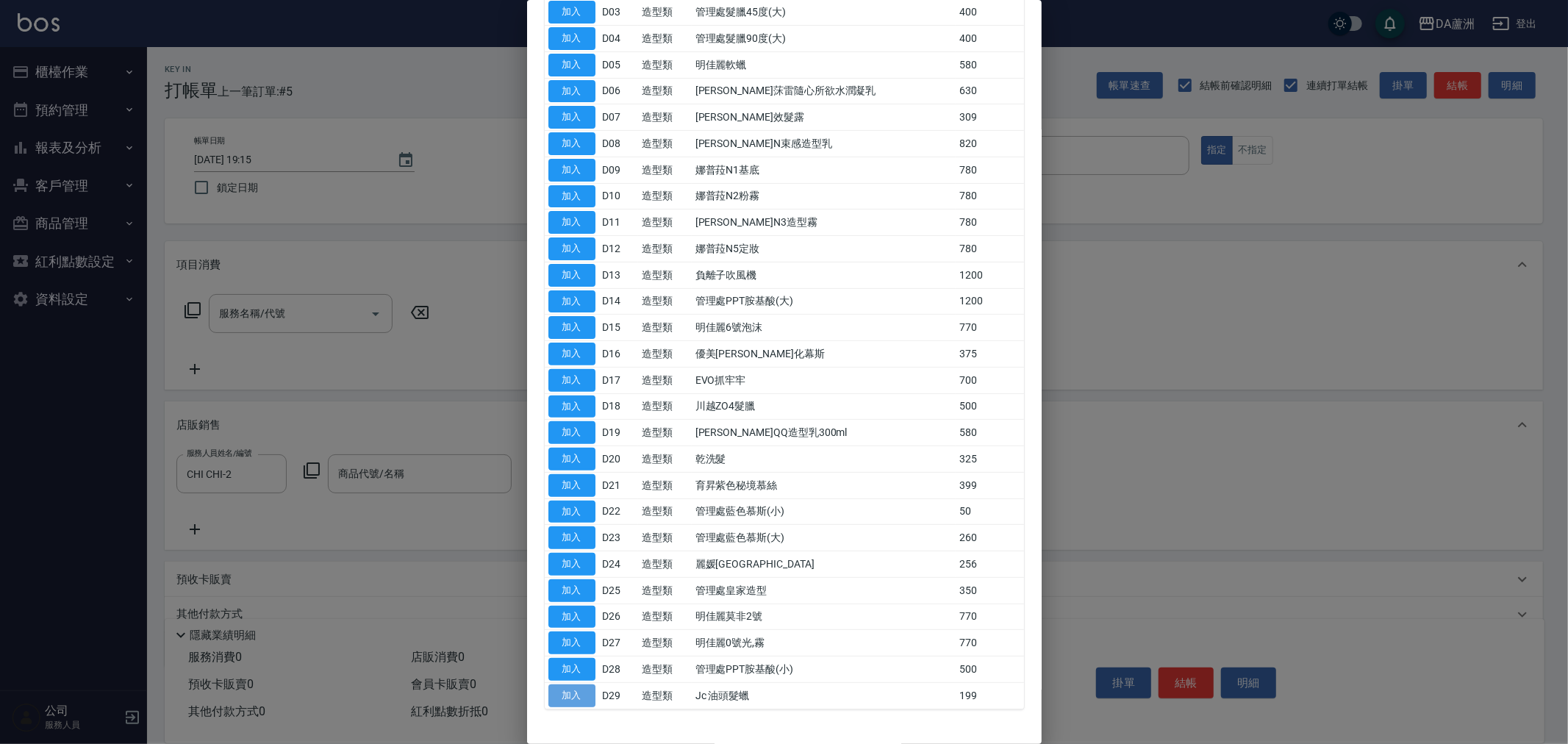
click at [583, 699] on button "加入" at bounding box center [572, 695] width 47 height 23
type input "Jc 油頭髮蠟"
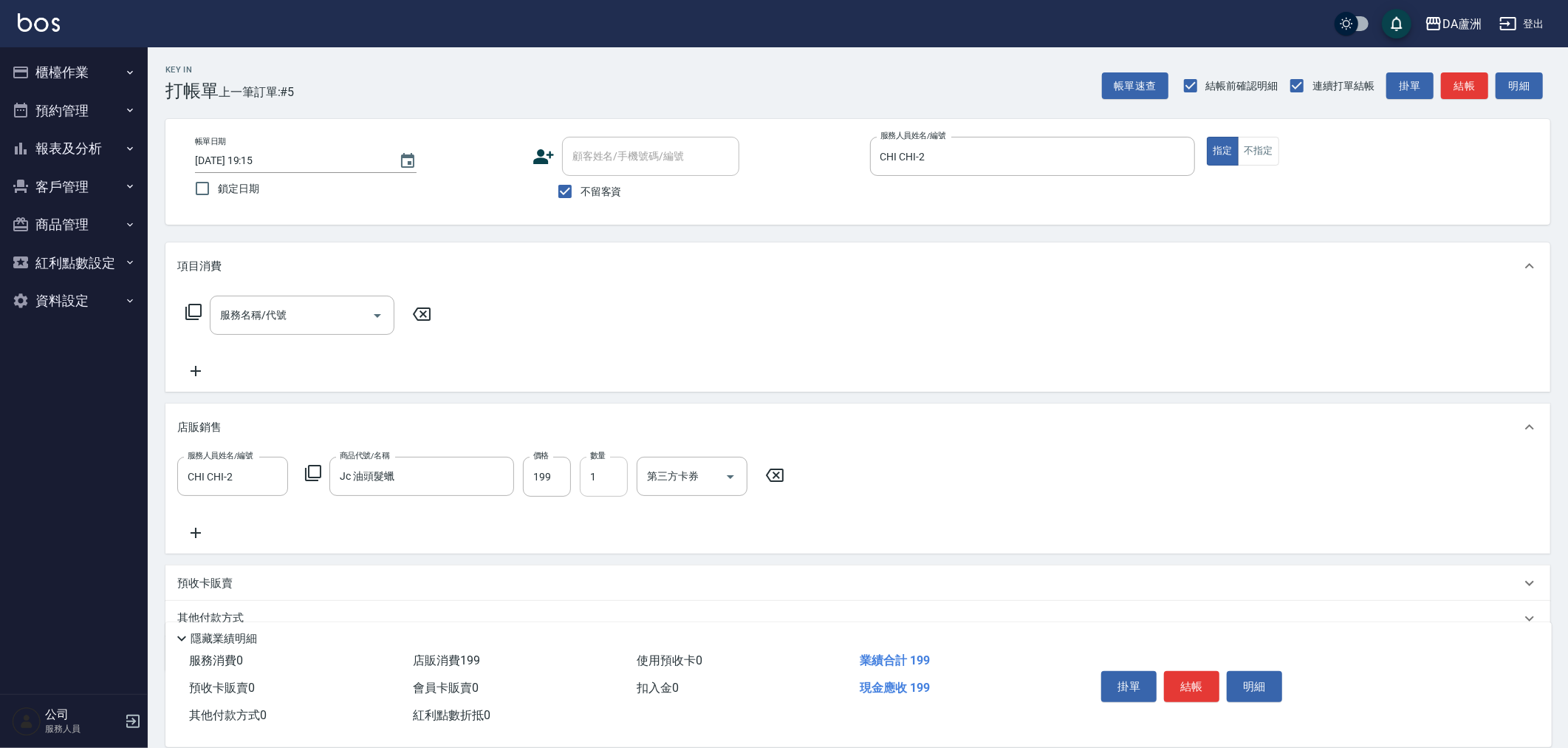
click at [609, 477] on input "1" at bounding box center [604, 476] width 48 height 40
type input "2"
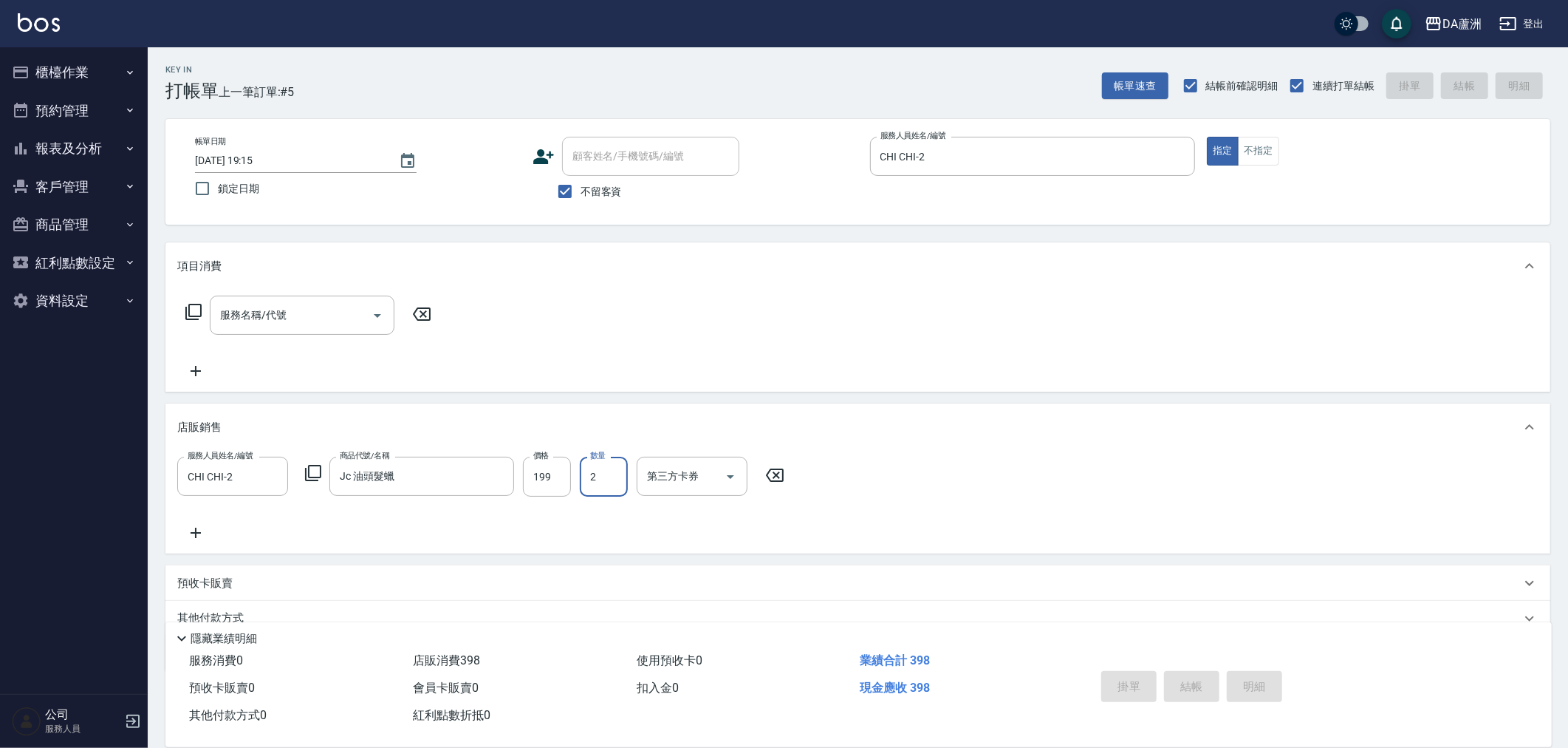
type input "2025/09/19 19:16"
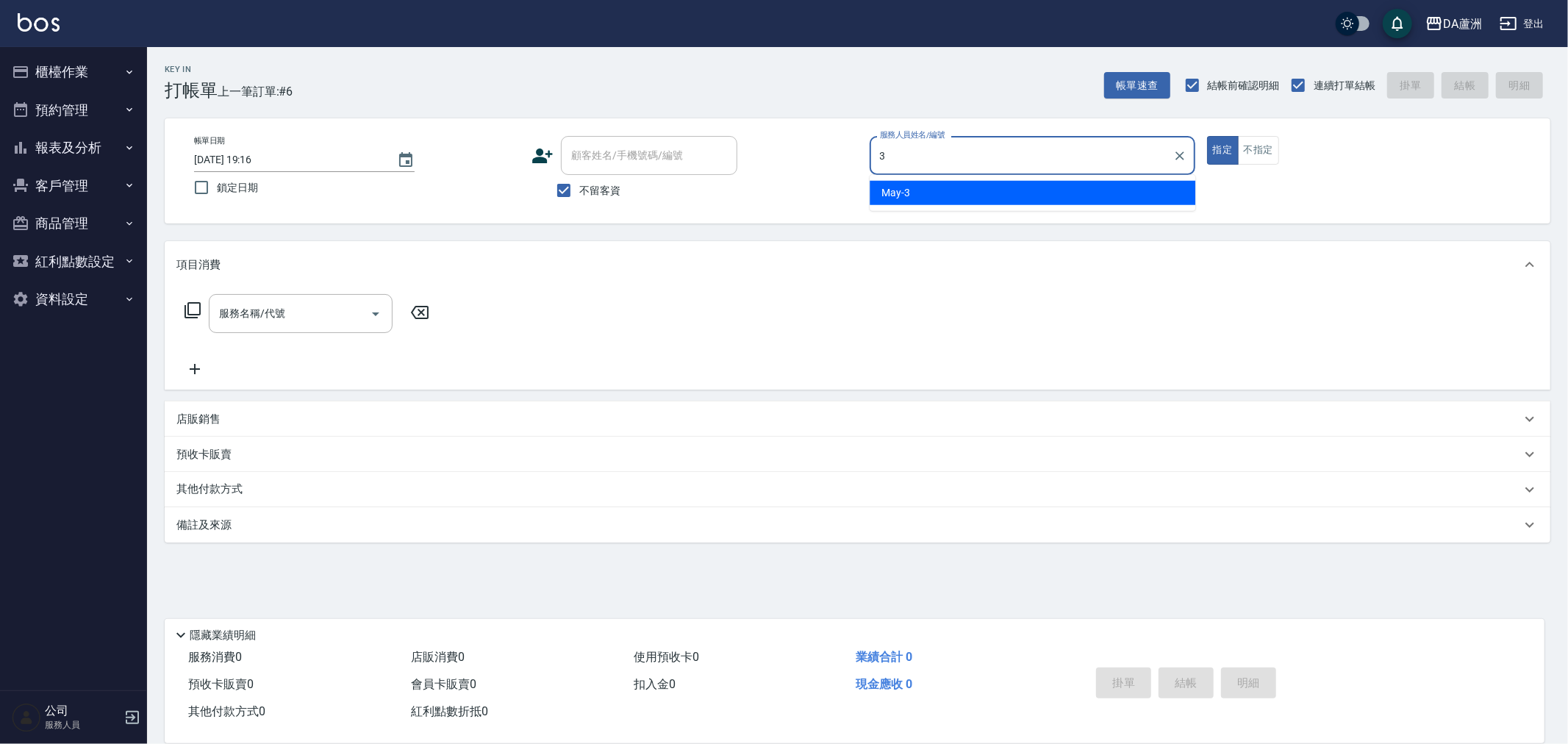
type input "May-3"
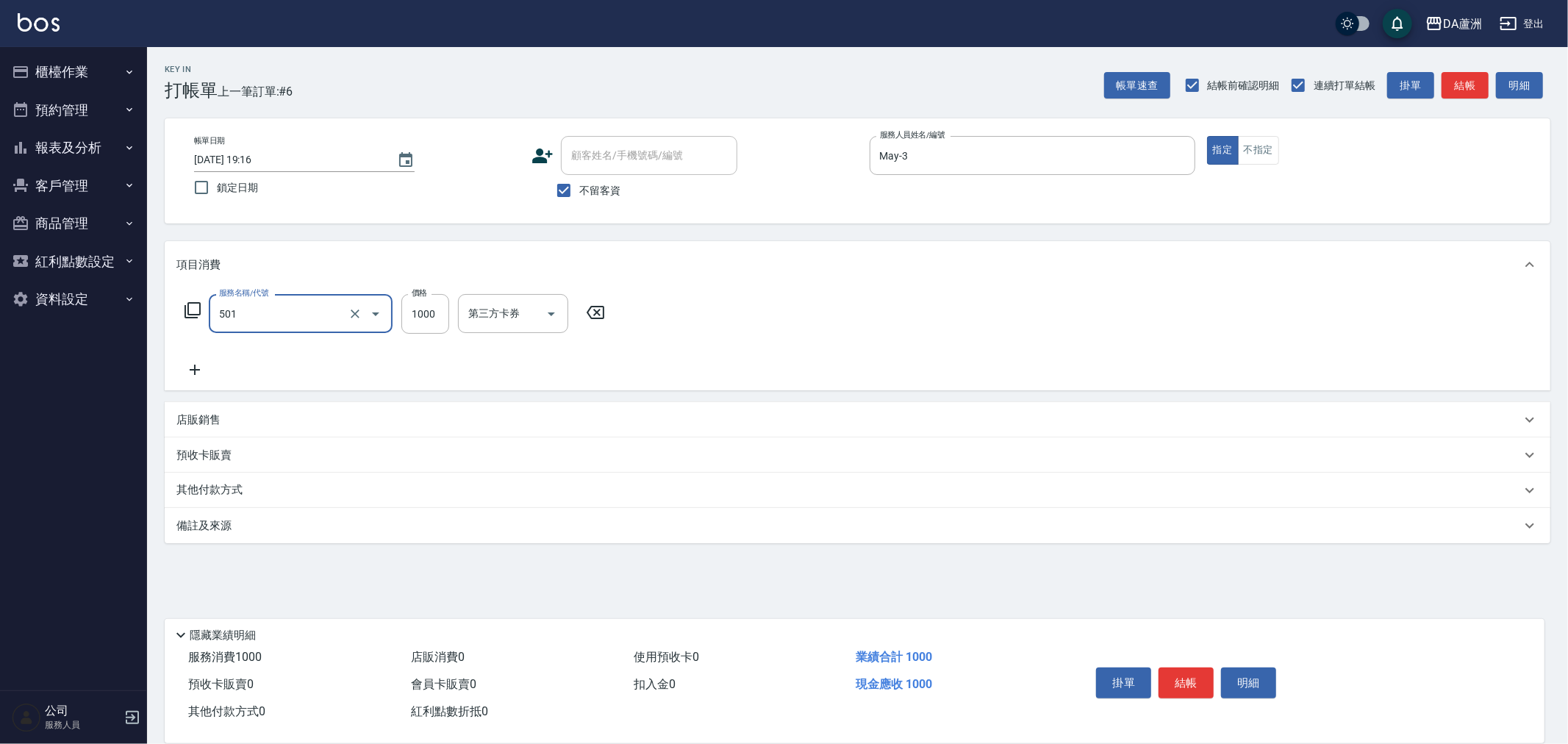
type input "染髮(501)"
type input "1299"
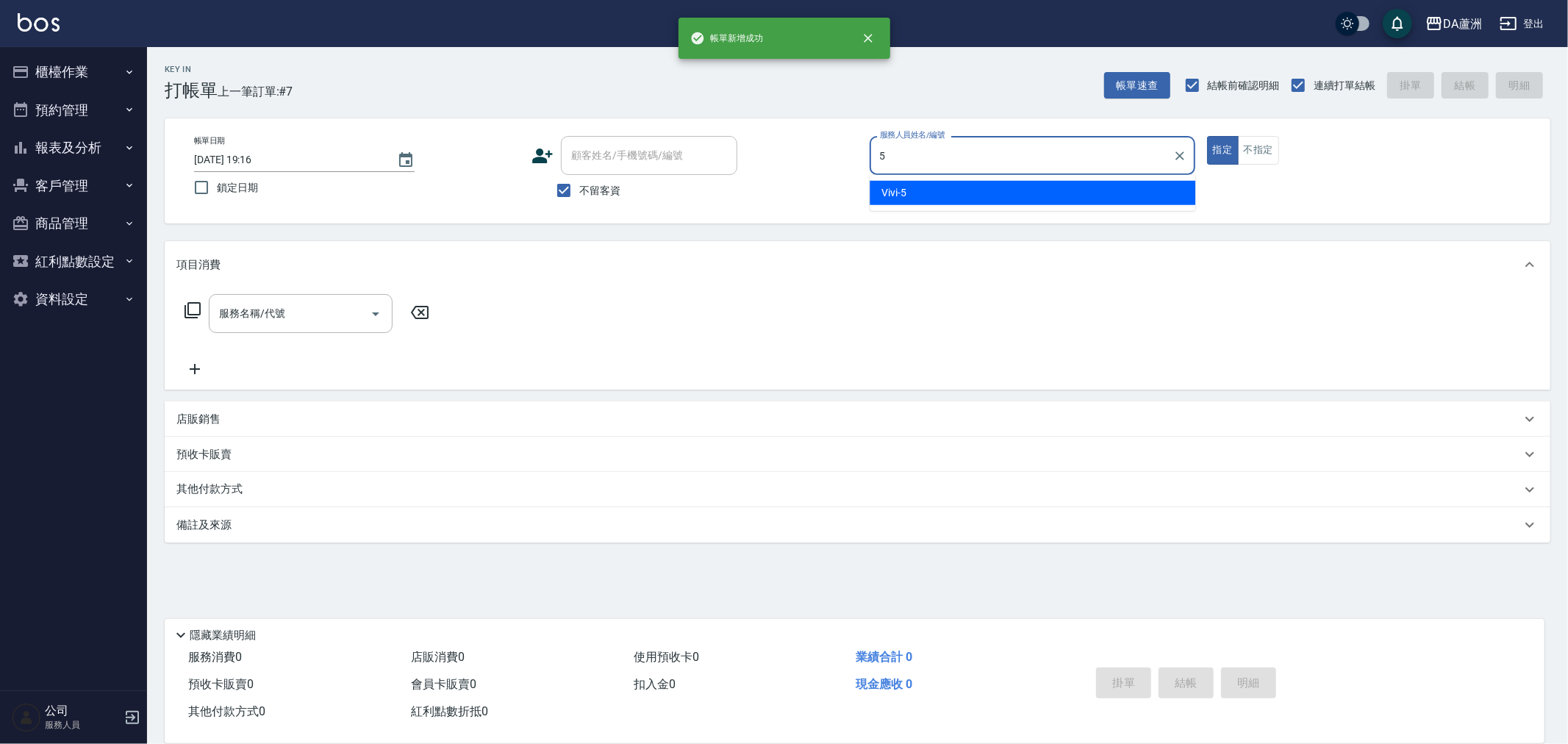
type input "Vivi-5"
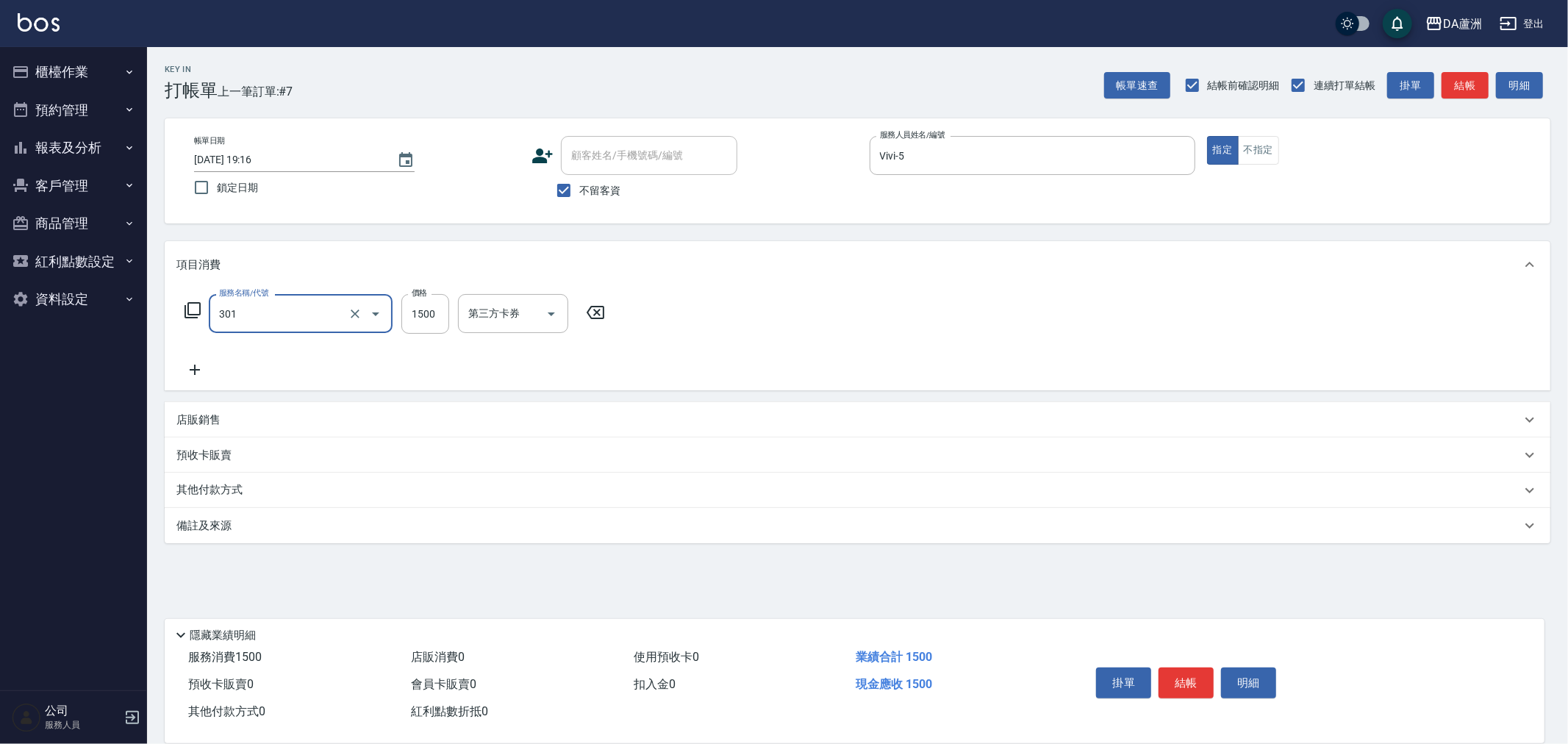
type input "燙髮(301)"
type input "1490"
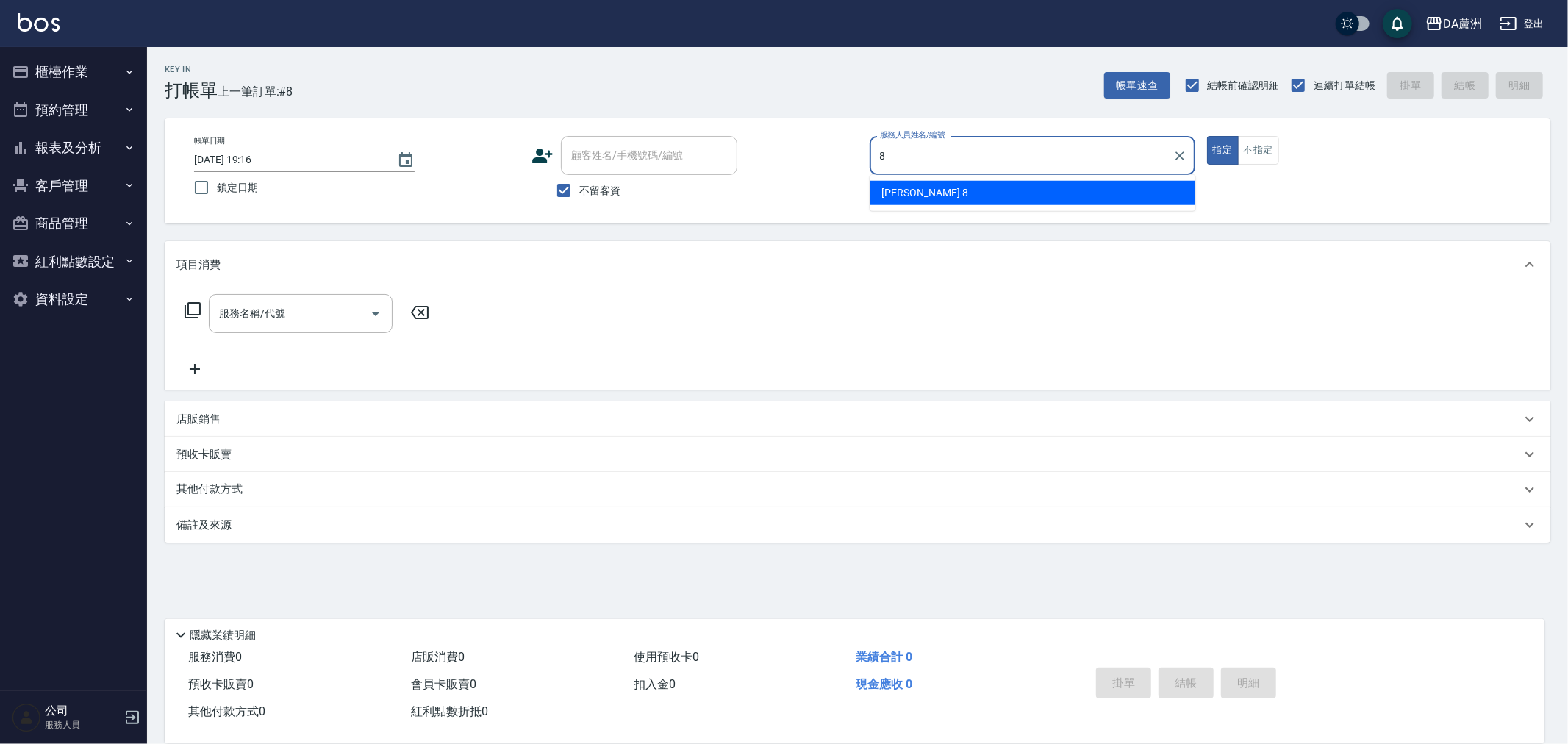
type input "LUCA-8"
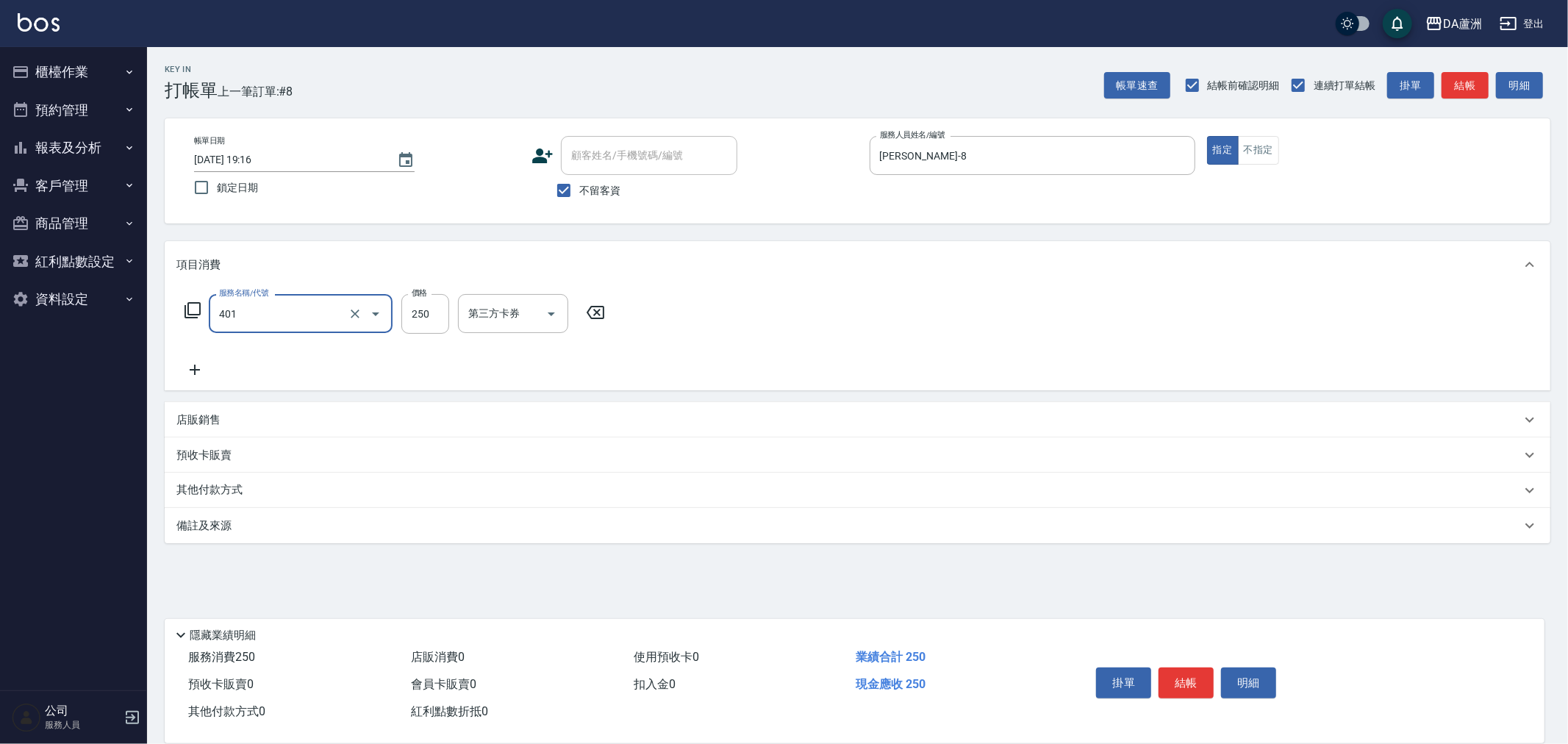
type input "剪髮(401)"
type input "400"
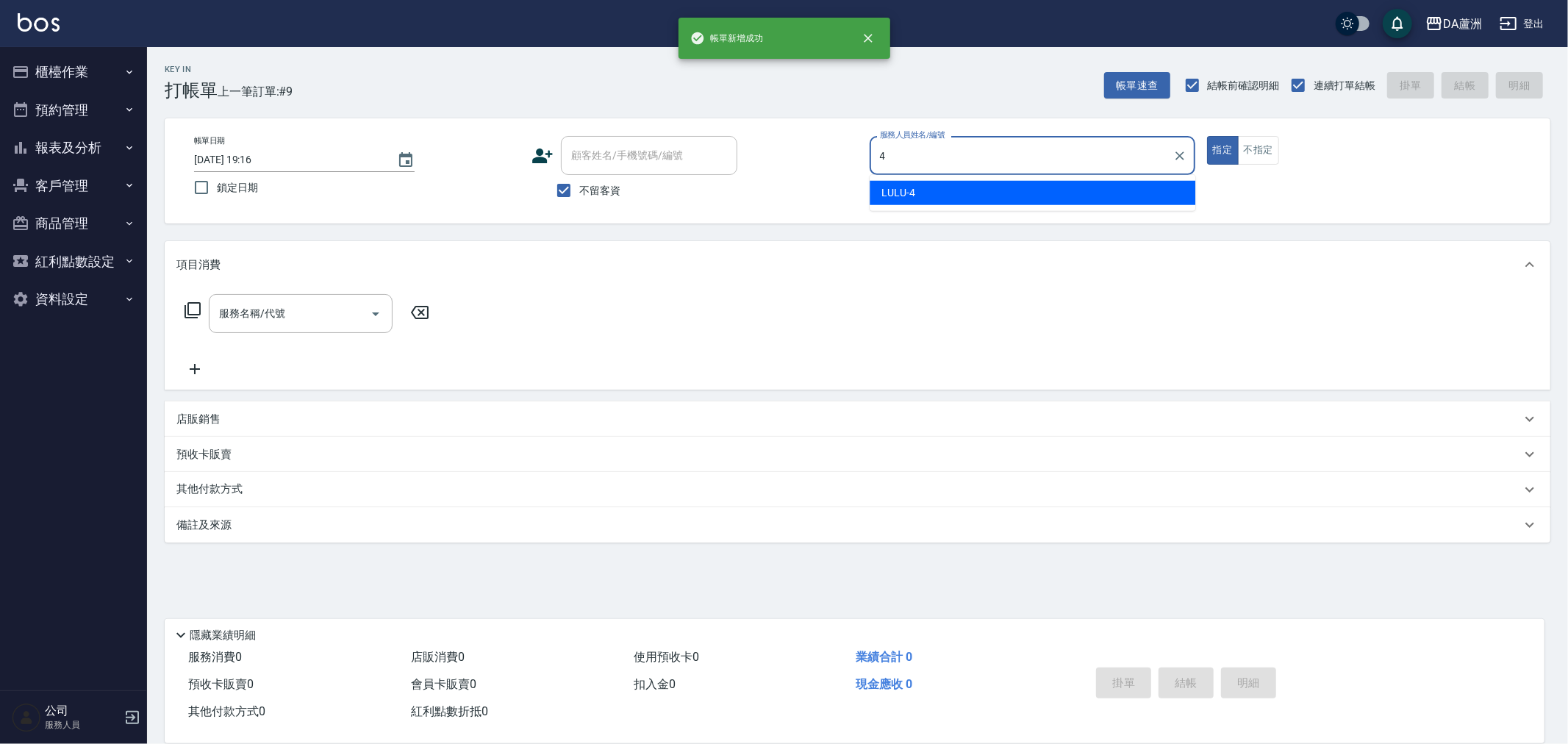
type input "LULU-4"
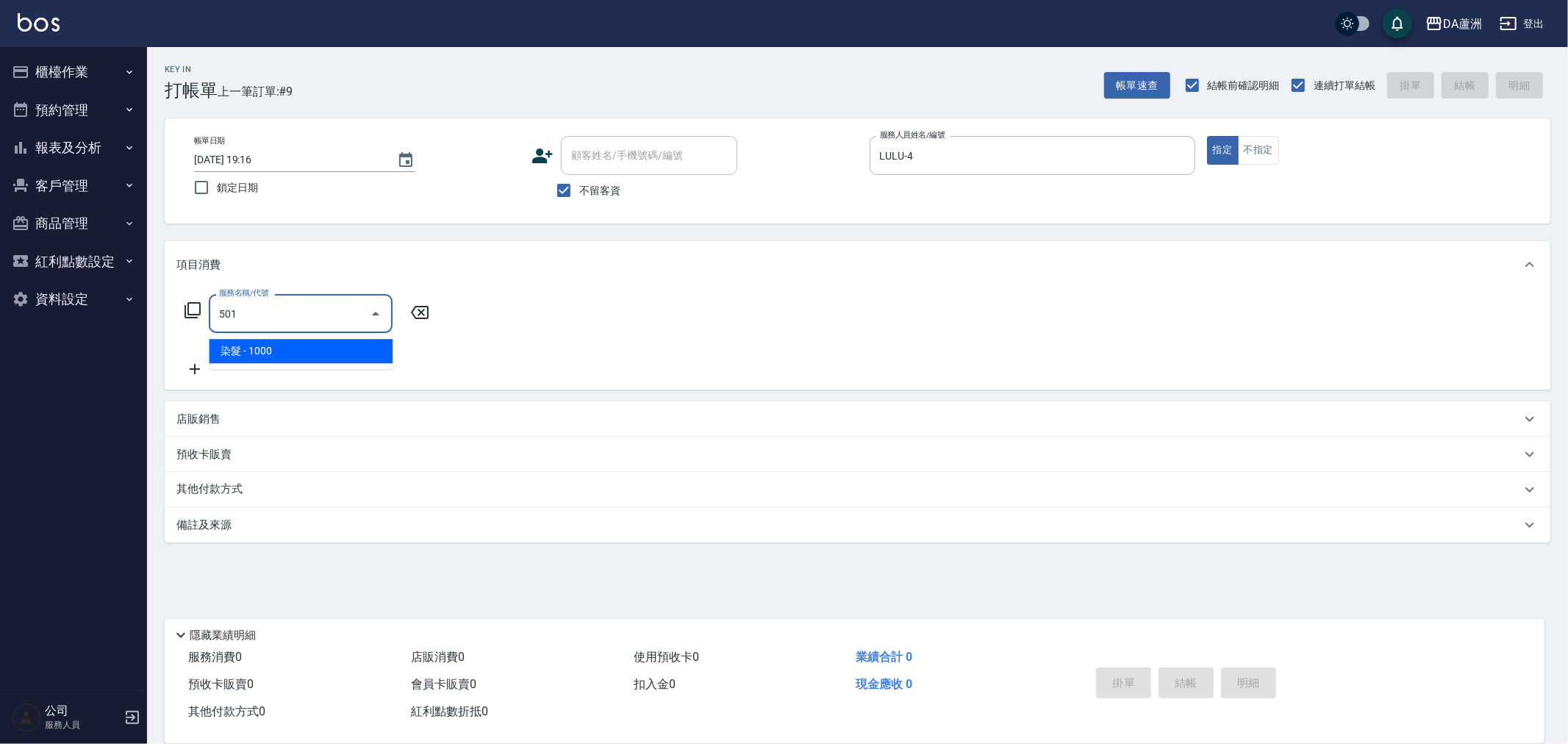
type input "染髮(501)"
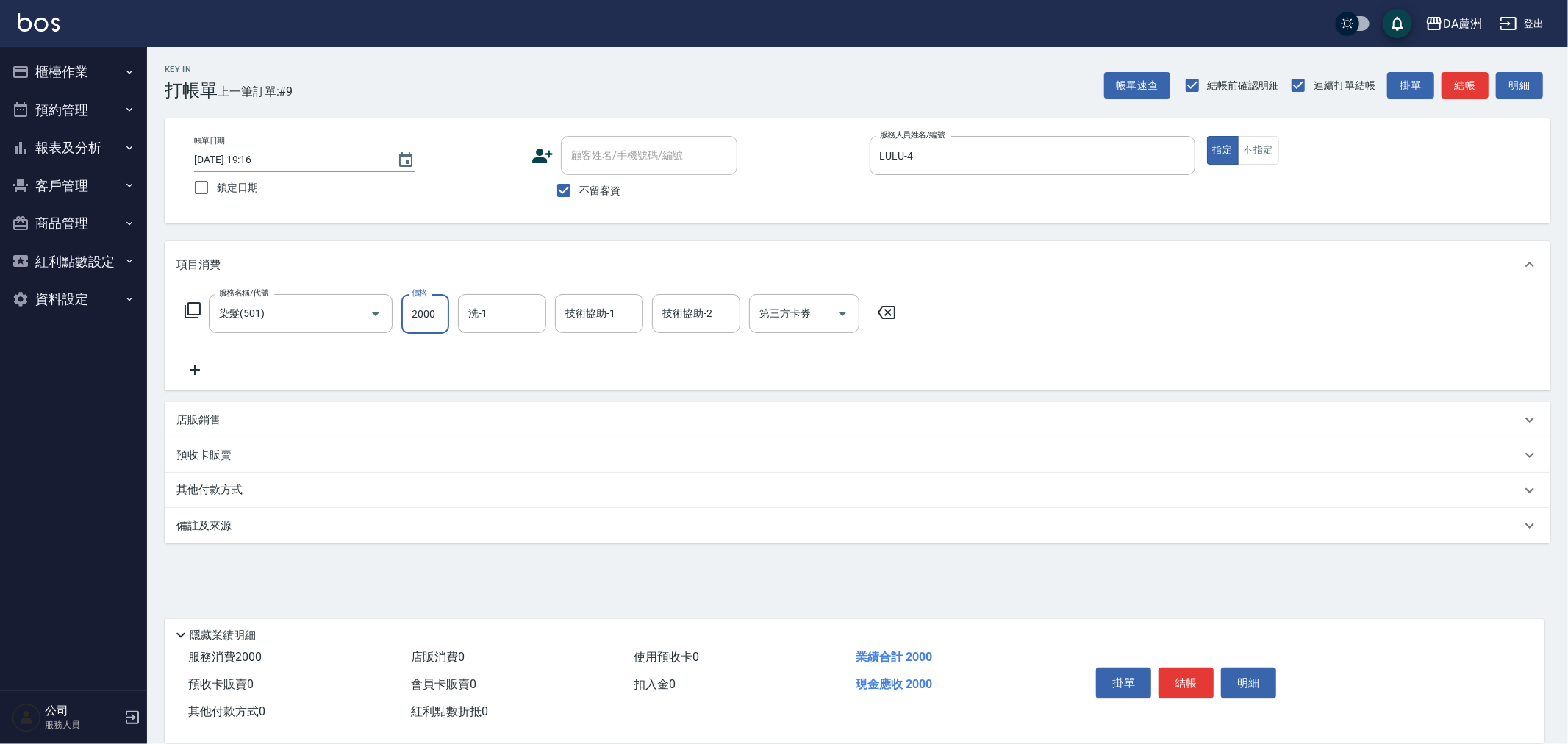
type input "2000"
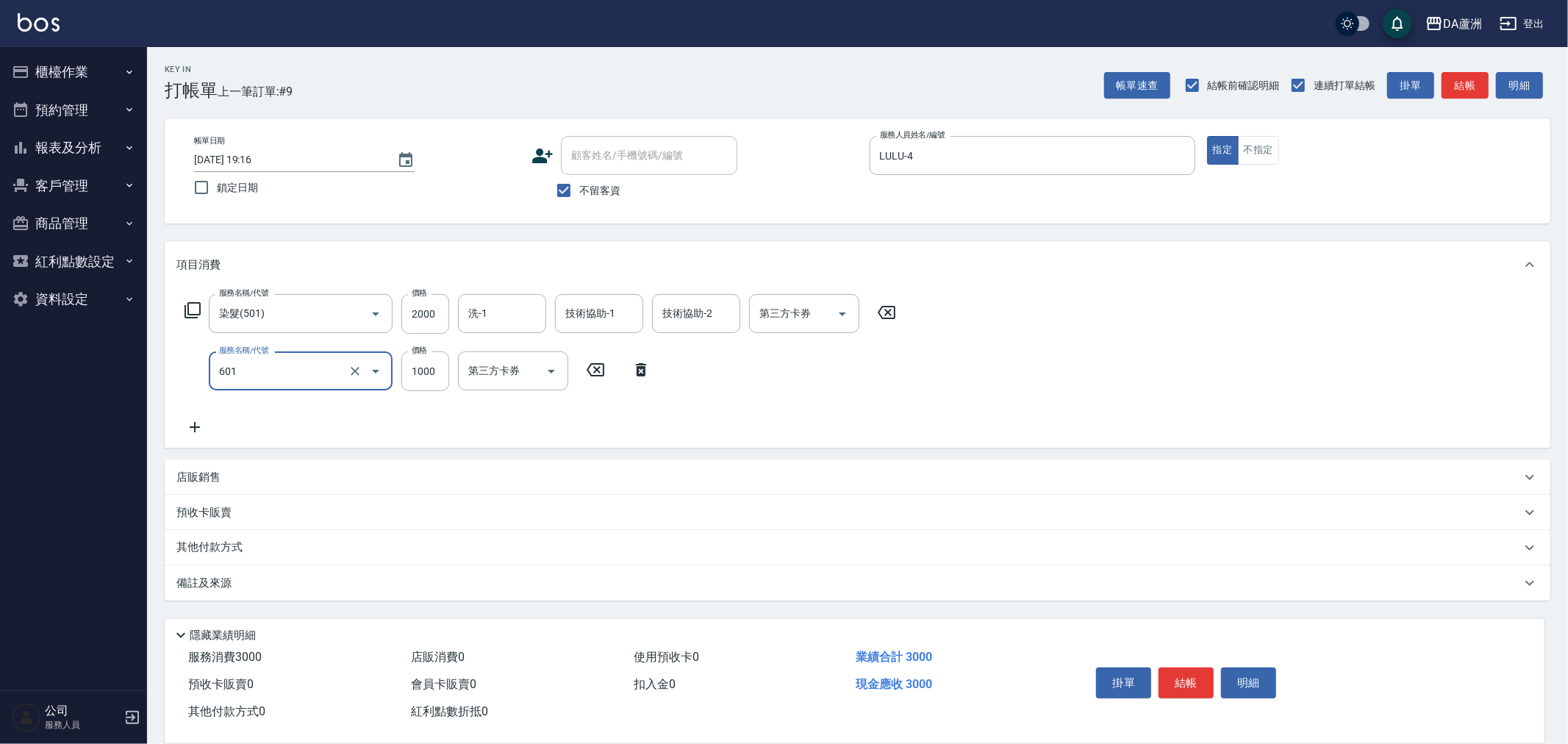
type input "自備護髮(1000上)(601)"
type input "1300"
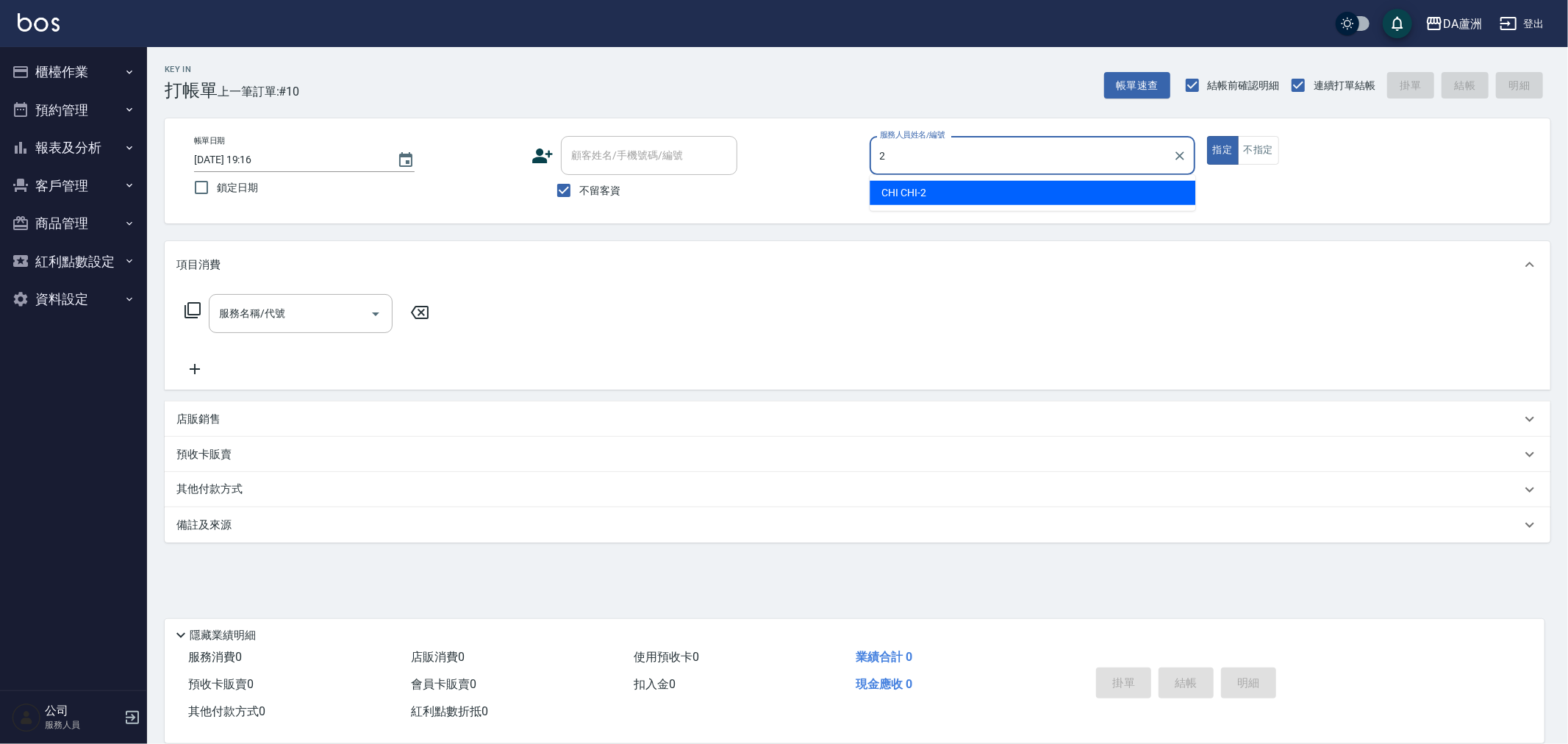
type input "CHI CHI-2"
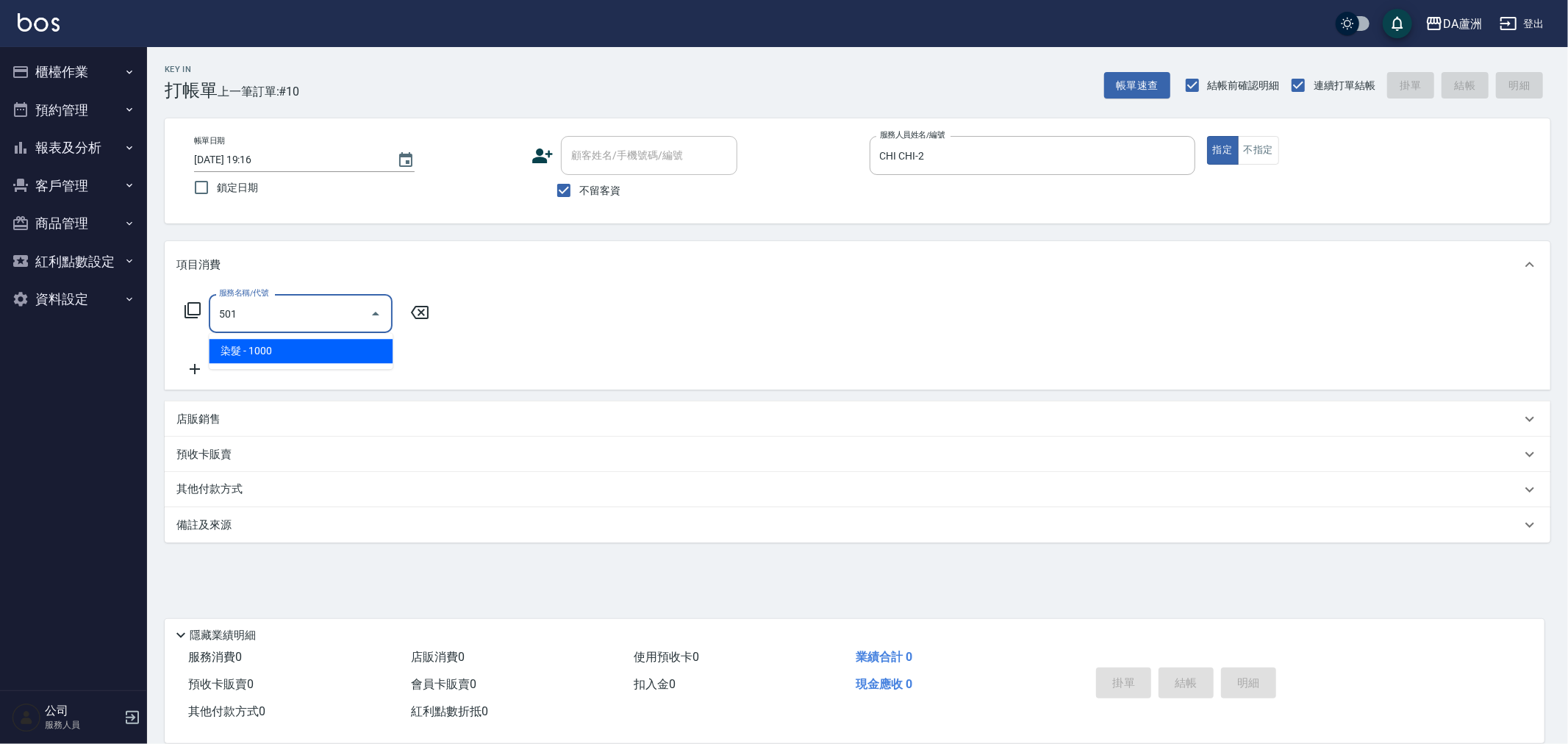
type input "染髮(501)"
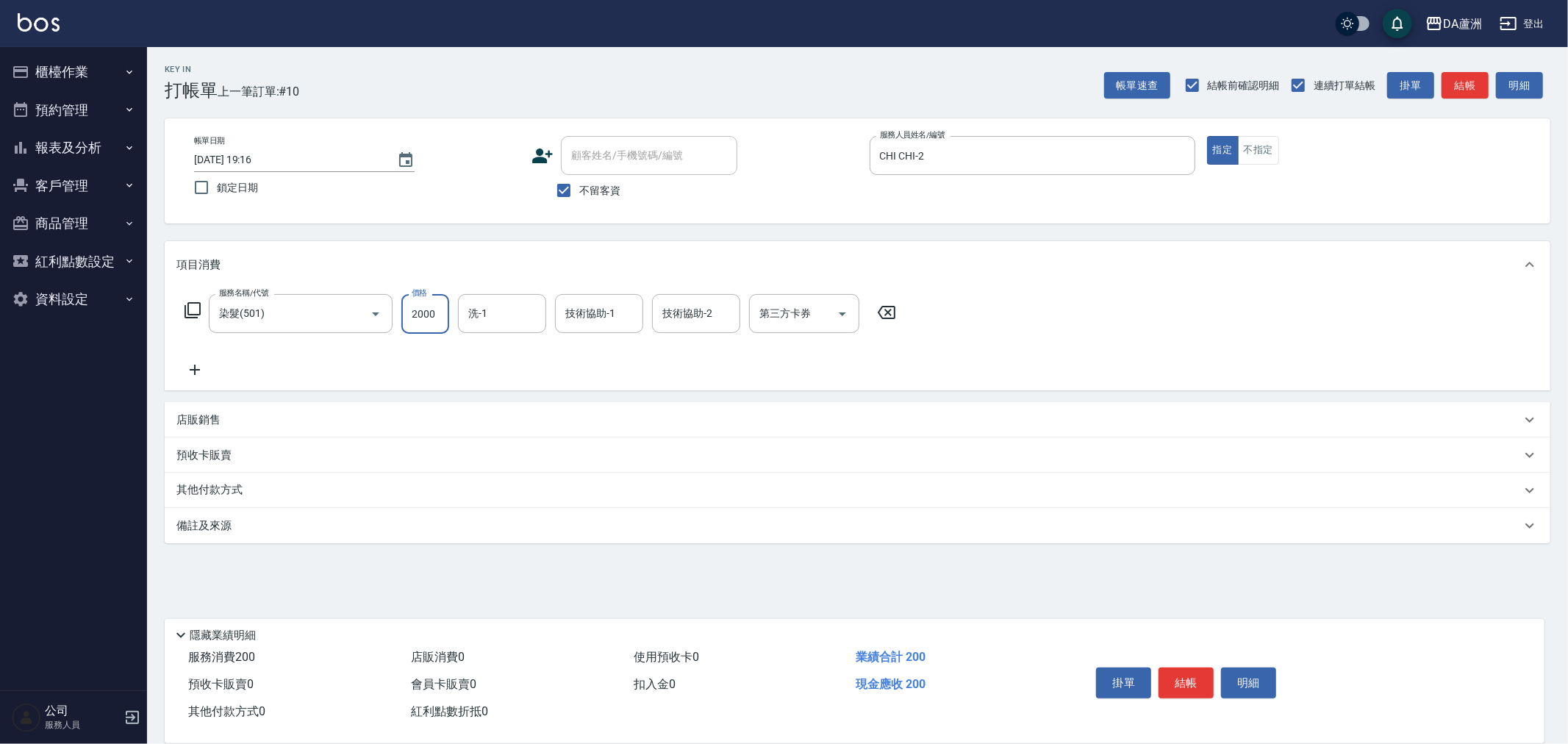
type input "2000"
type input "2"
type input "葉芯妤-30"
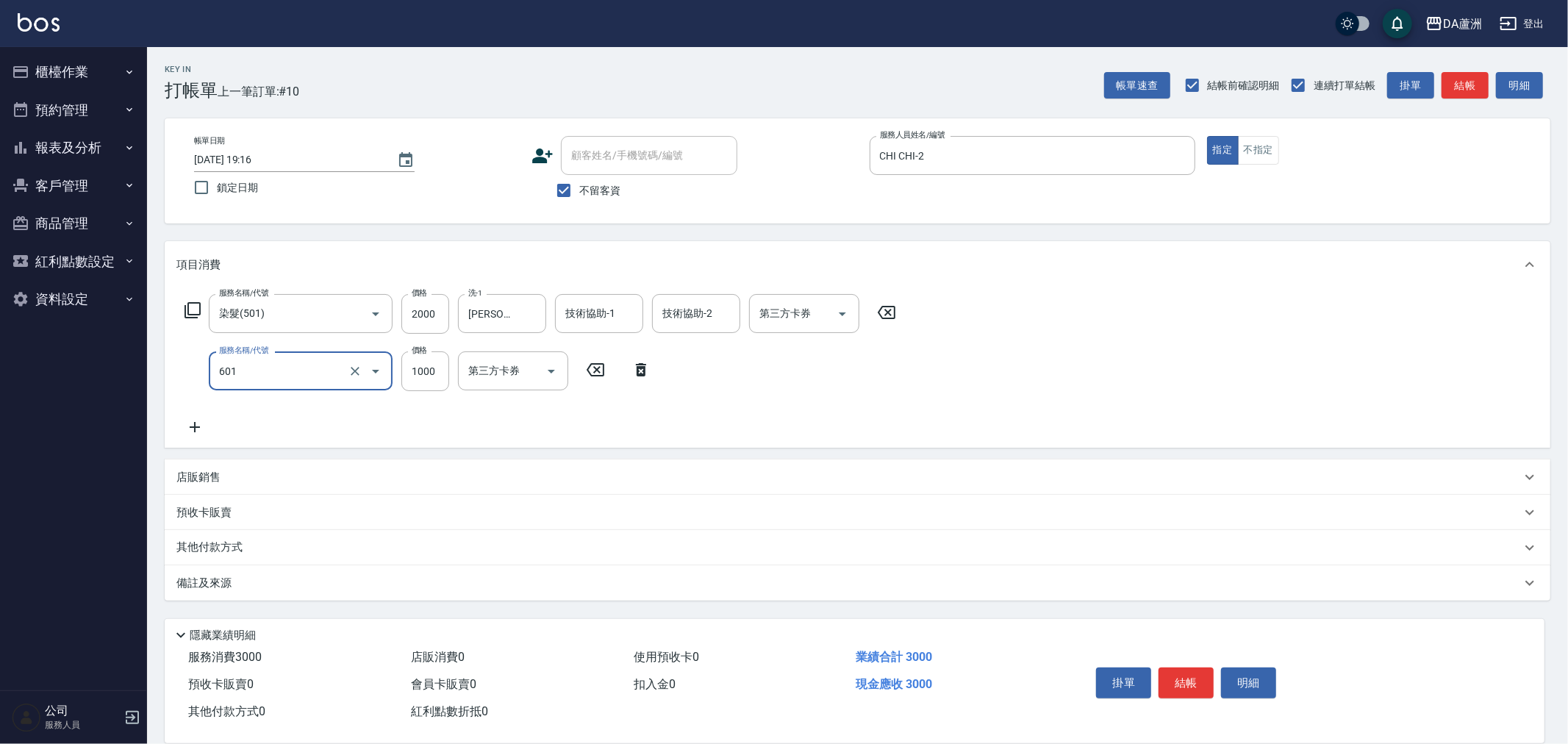
type input "自備護髮(1000上)(601)"
type input "1300"
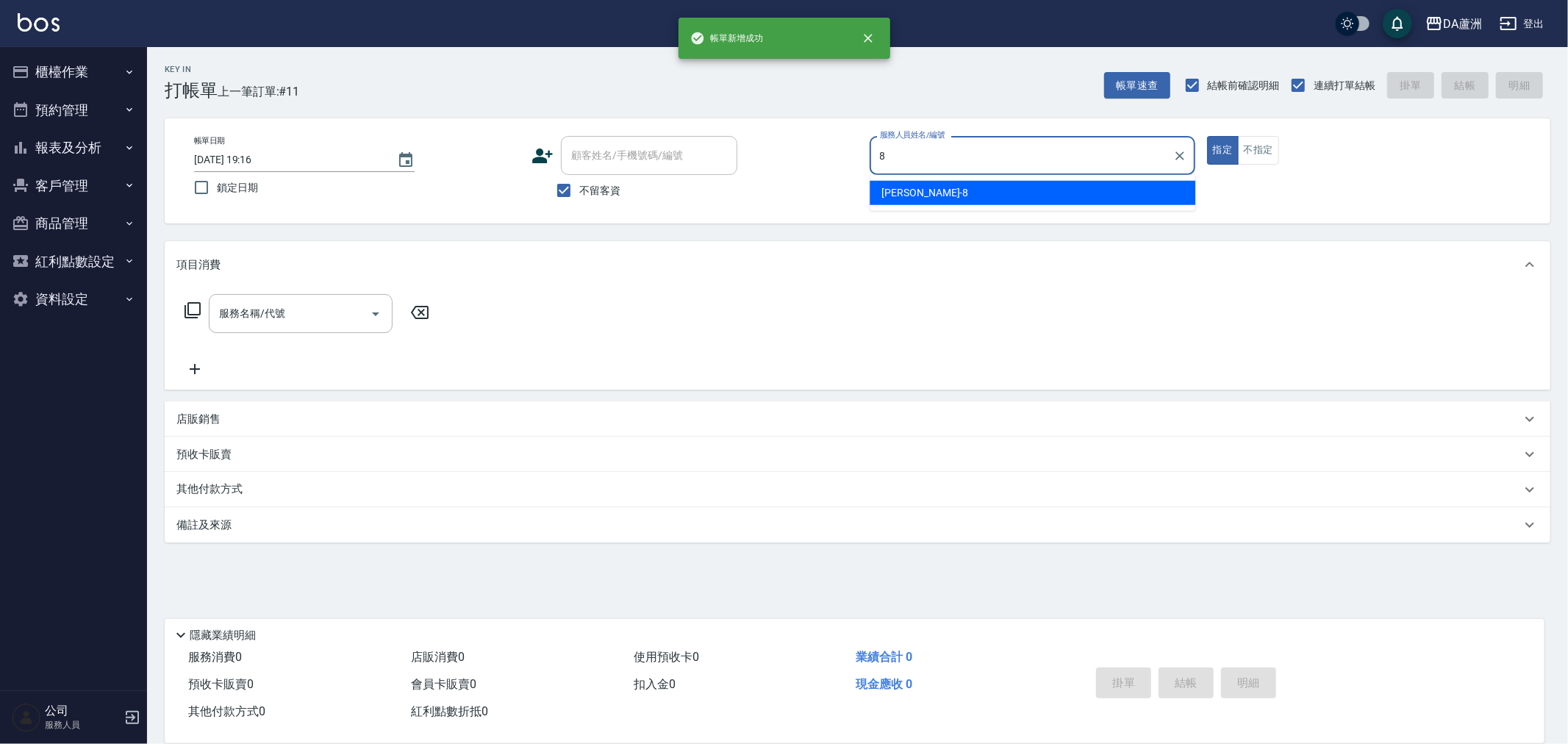
type input "LUCA-8"
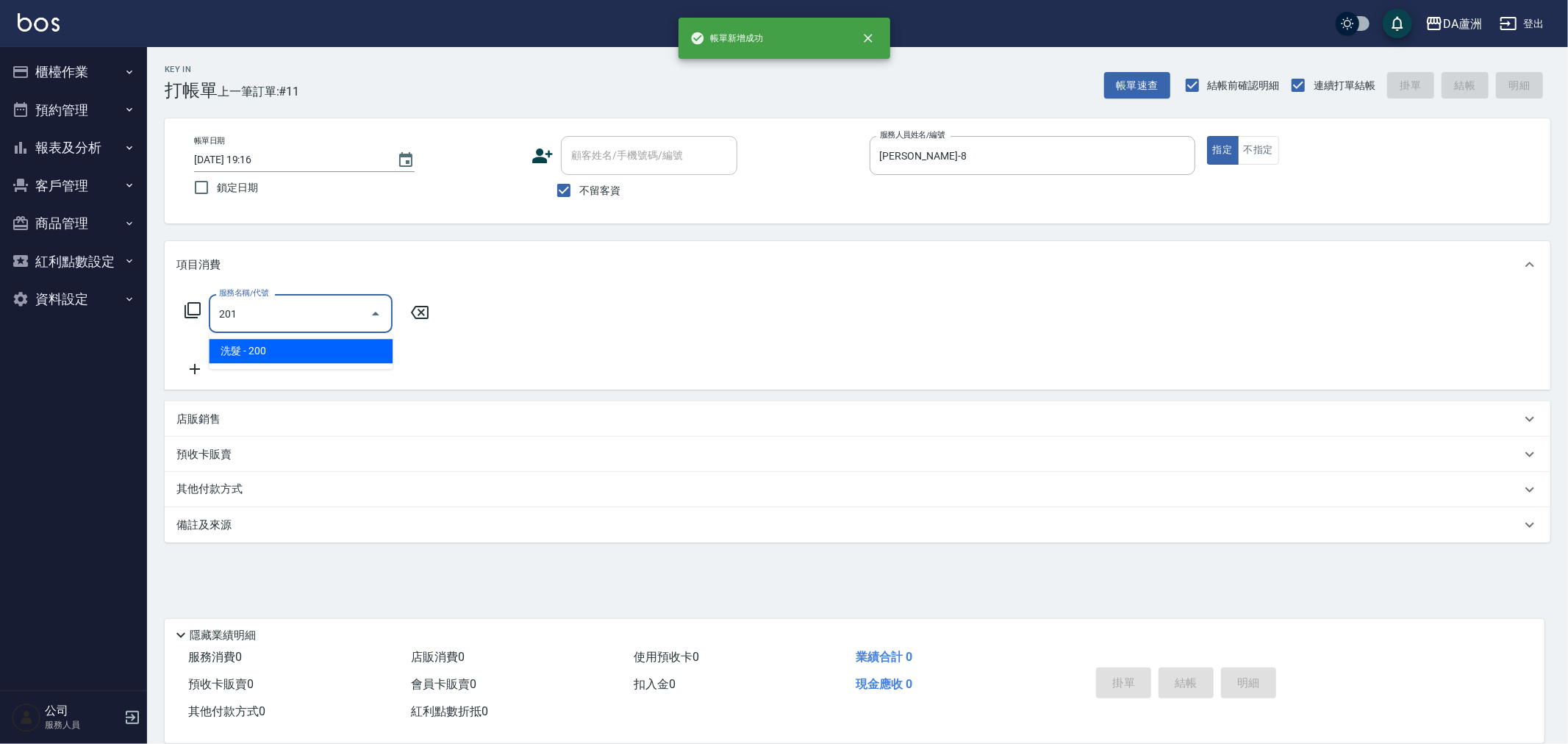
type input "洗髮(201)"
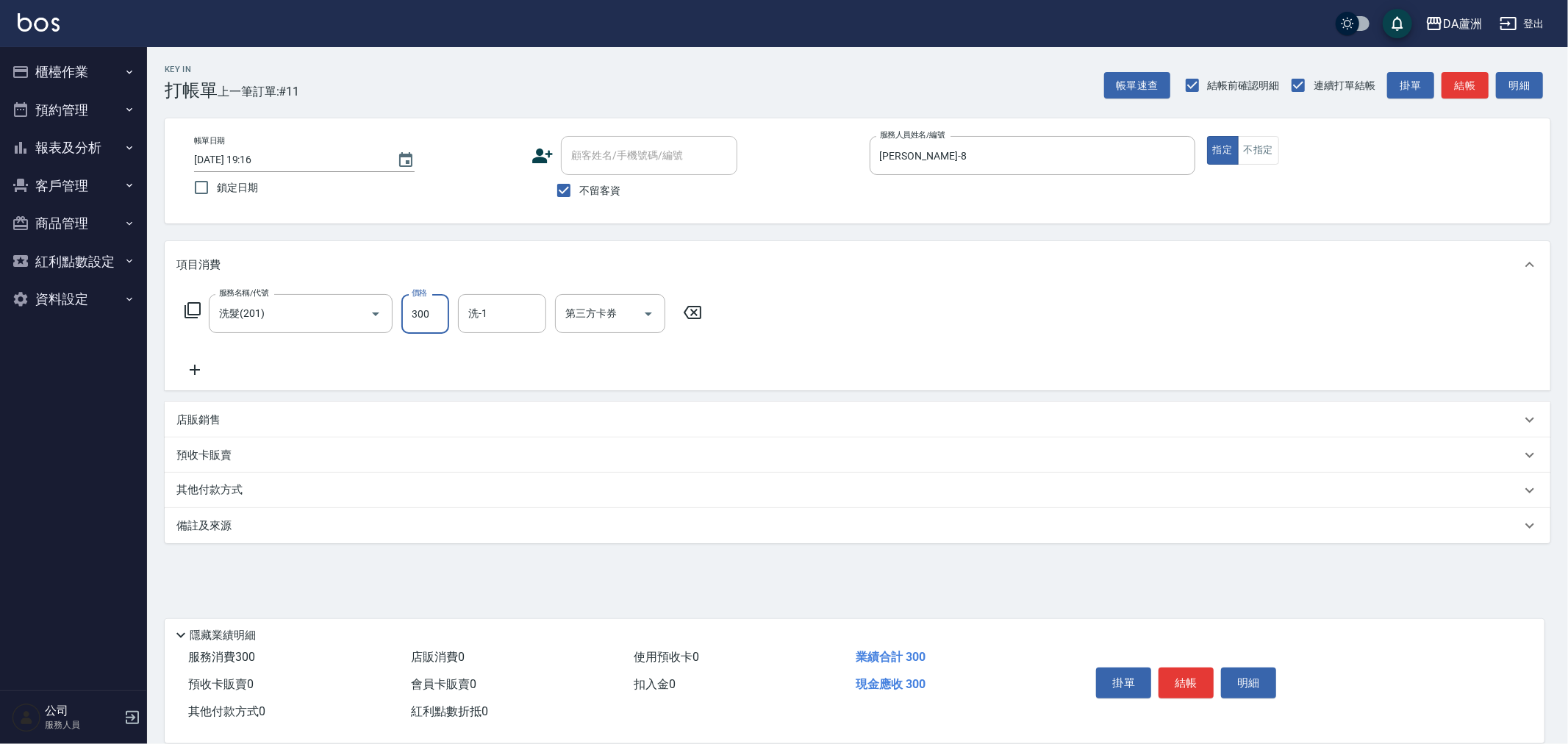
type input "300"
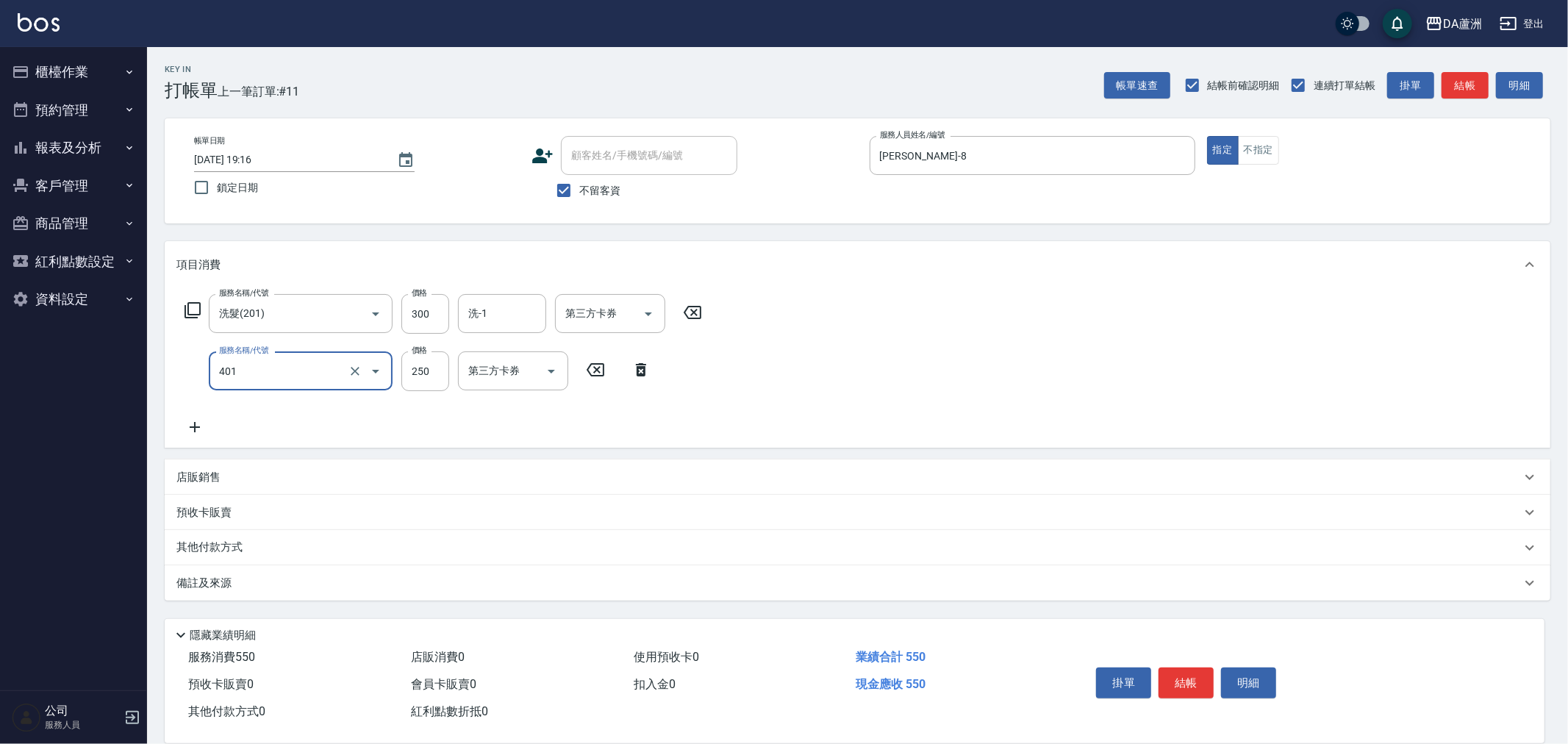
type input "剪髮(401)"
type input "300"
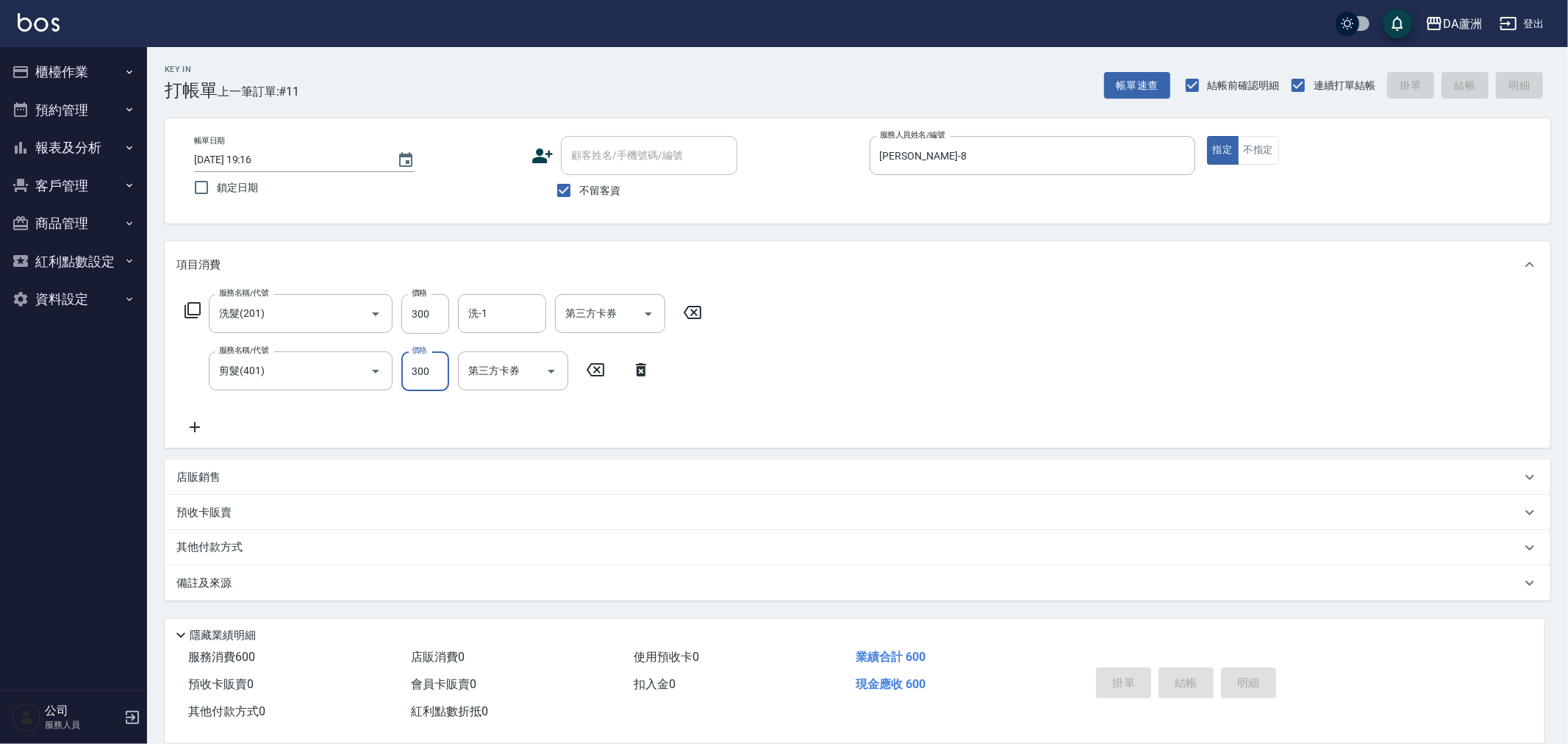
type input "2025/09/19 19:17"
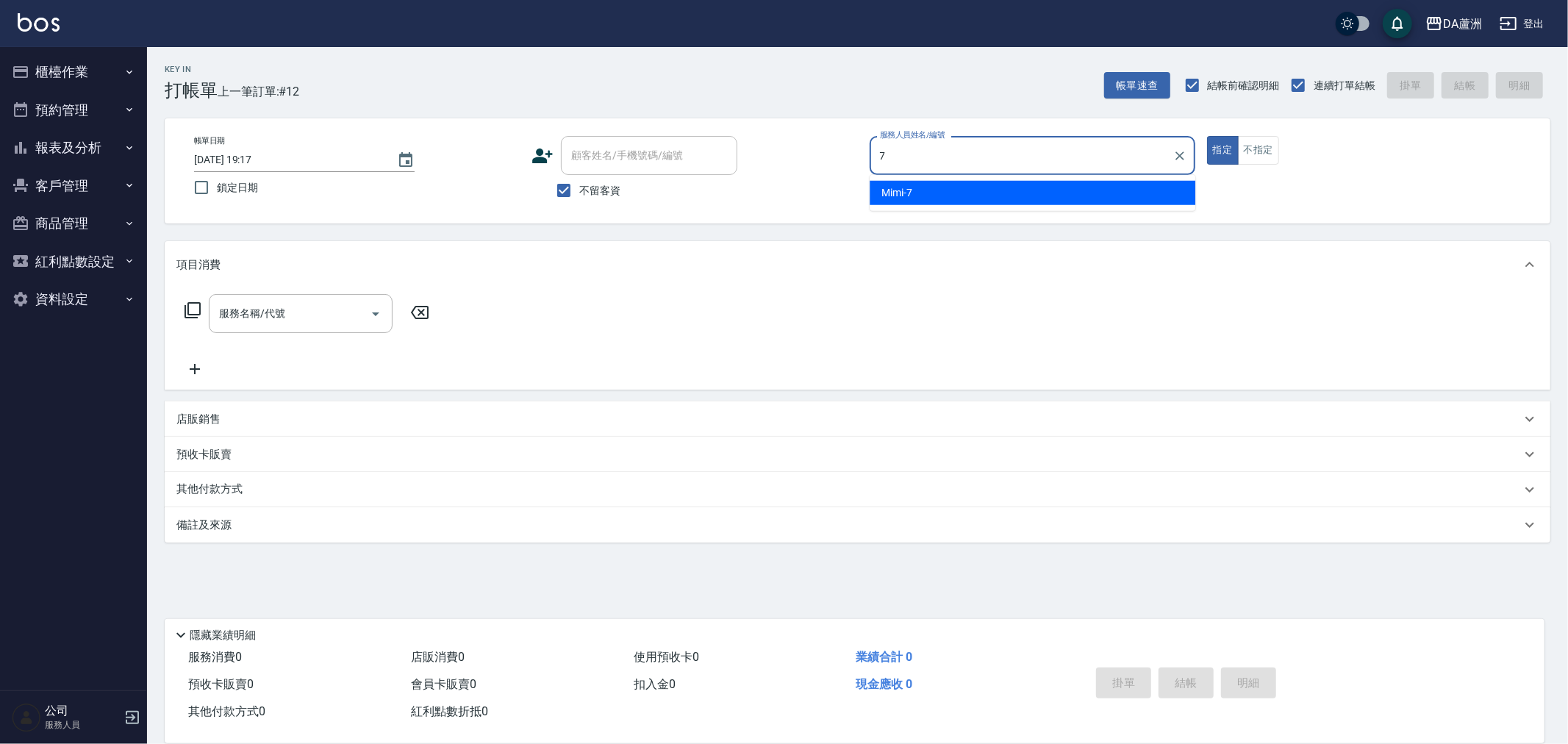
type input "Mimi-7"
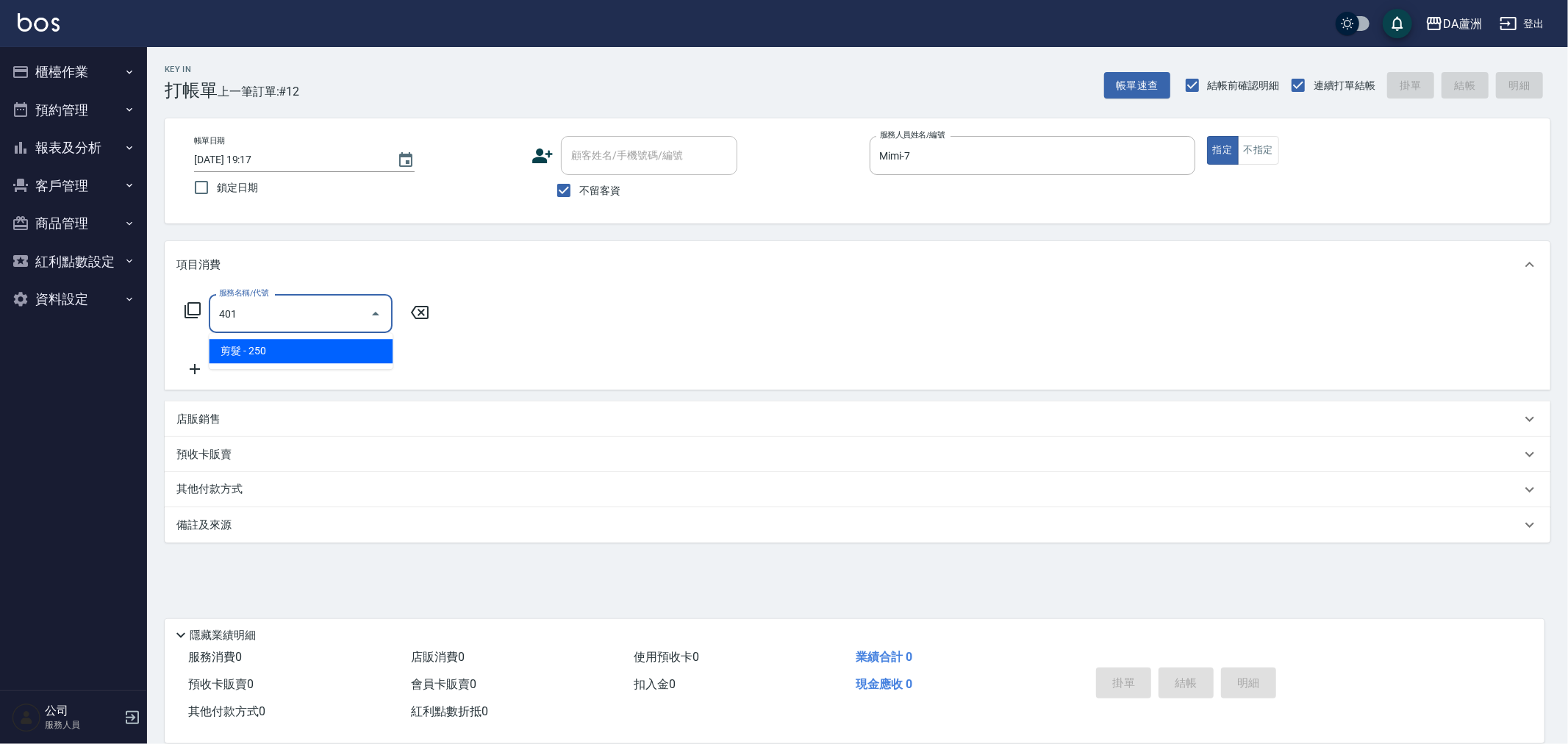
type input "剪髮(401)"
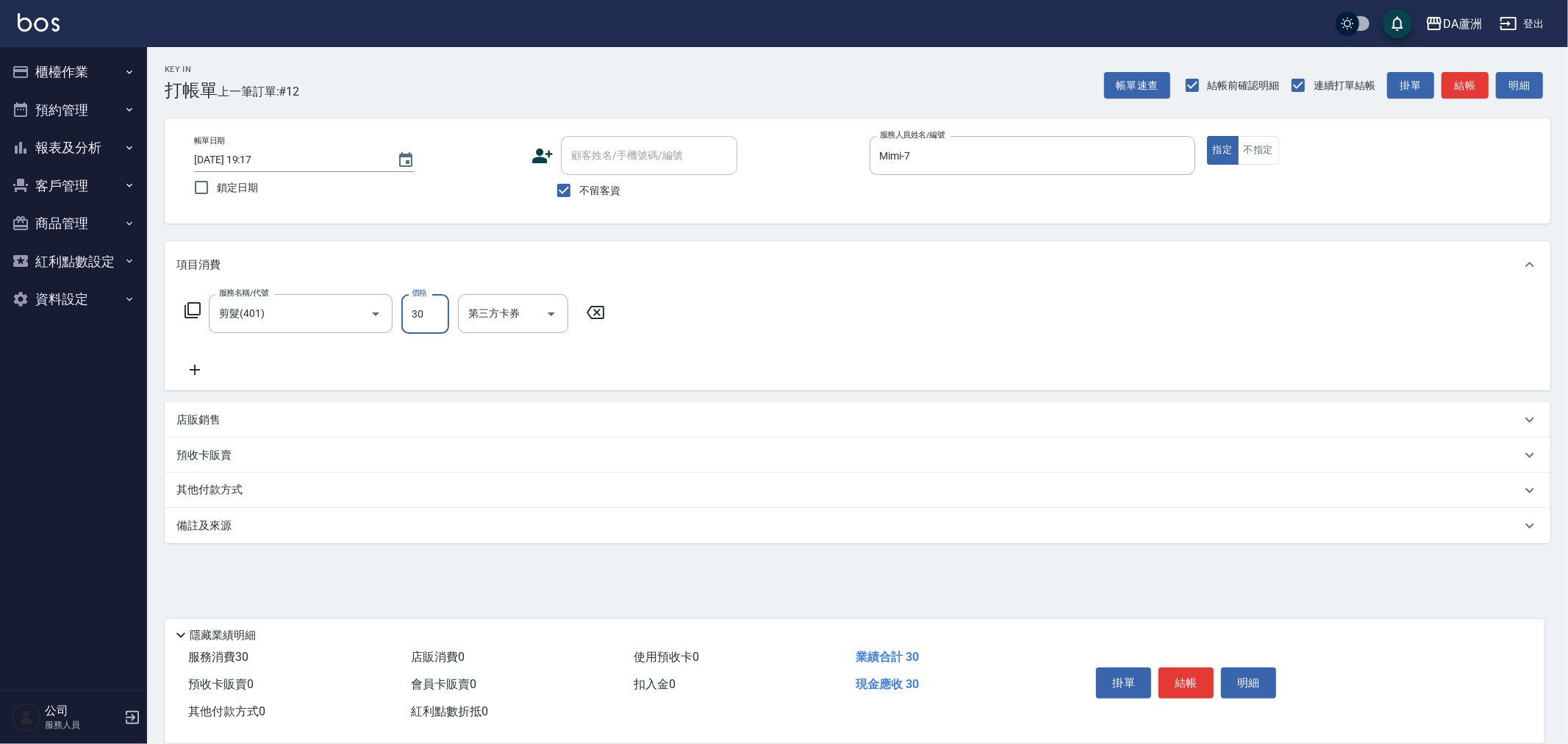
type input "300"
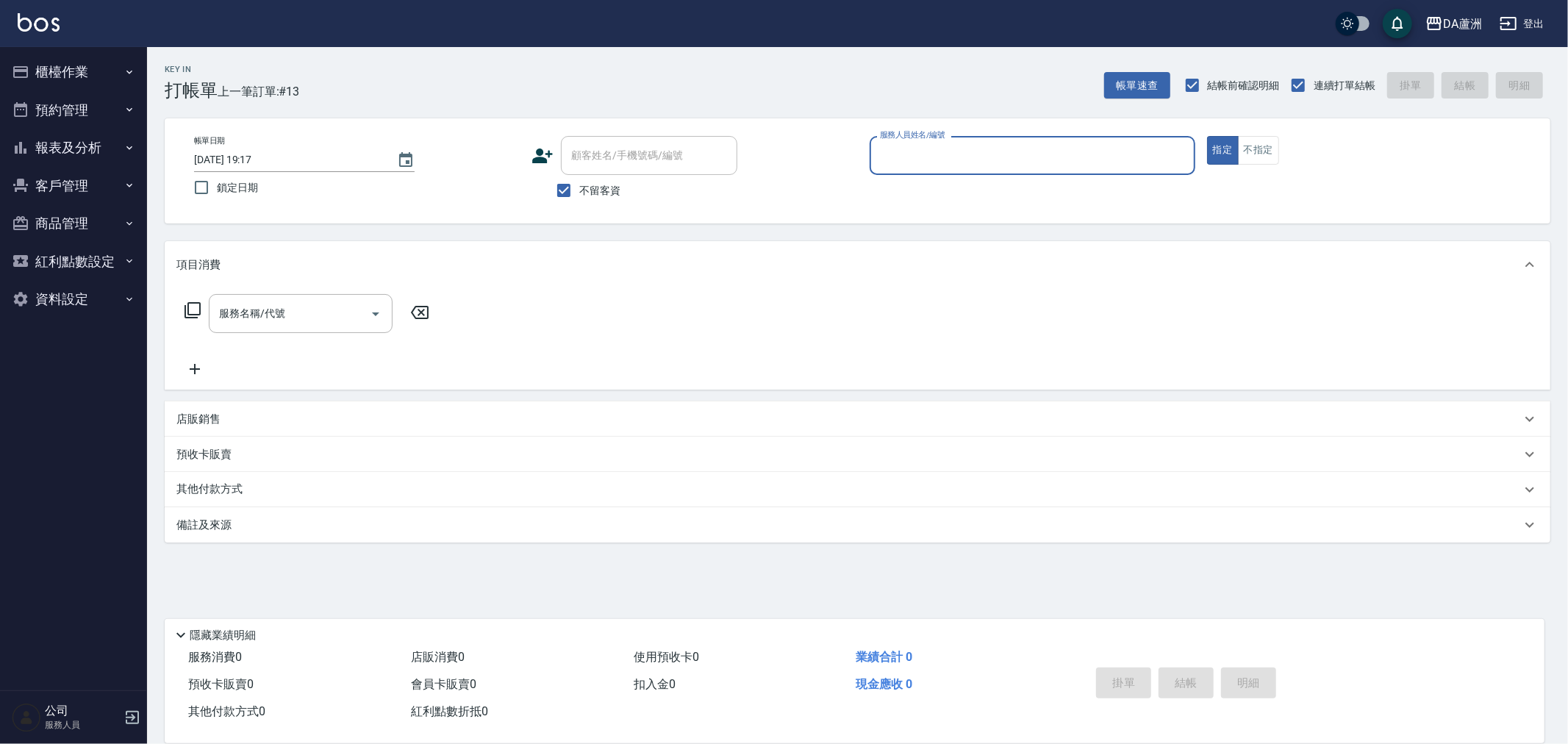
click at [83, 143] on button "報表及分析" at bounding box center [73, 147] width 135 height 38
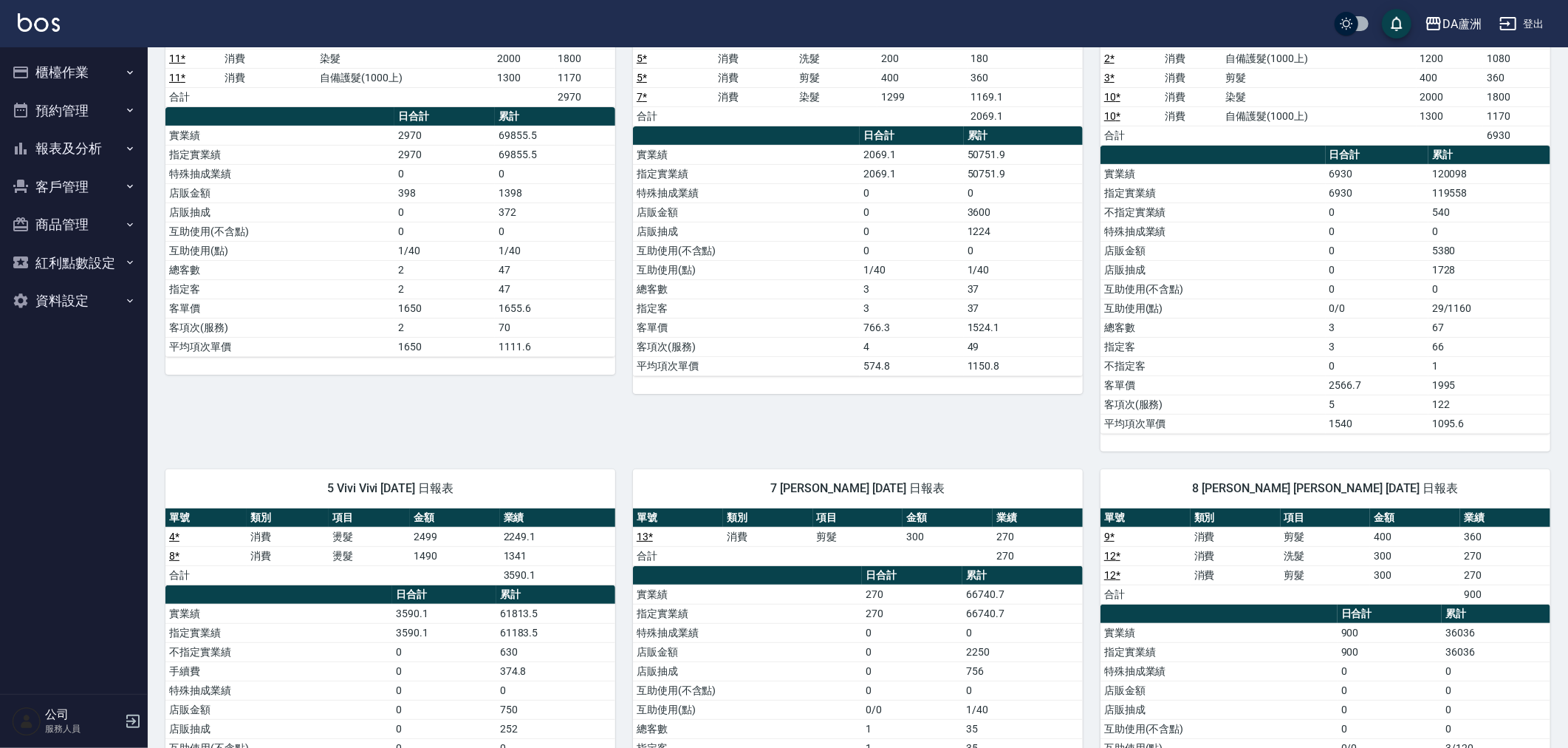
scroll to position [374, 0]
